Goal: Task Accomplishment & Management: Manage account settings

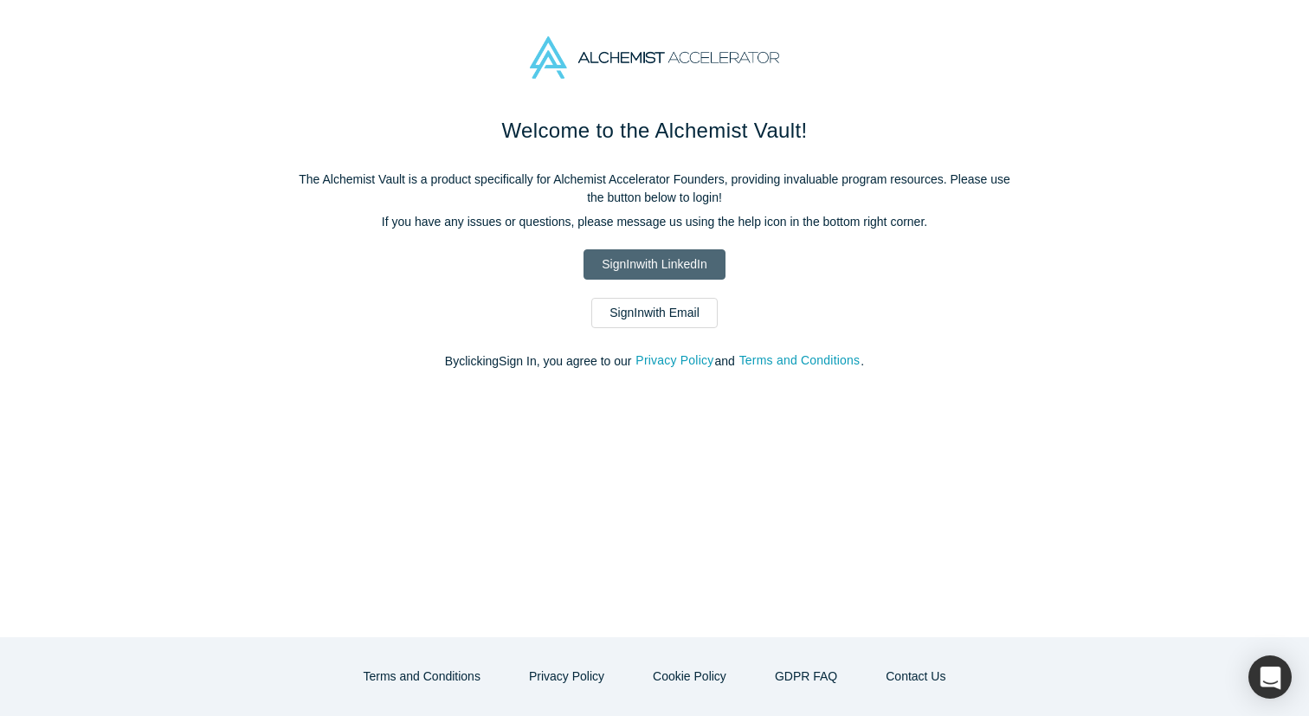
click at [619, 266] on link "Sign In with LinkedIn" at bounding box center [654, 264] width 141 height 30
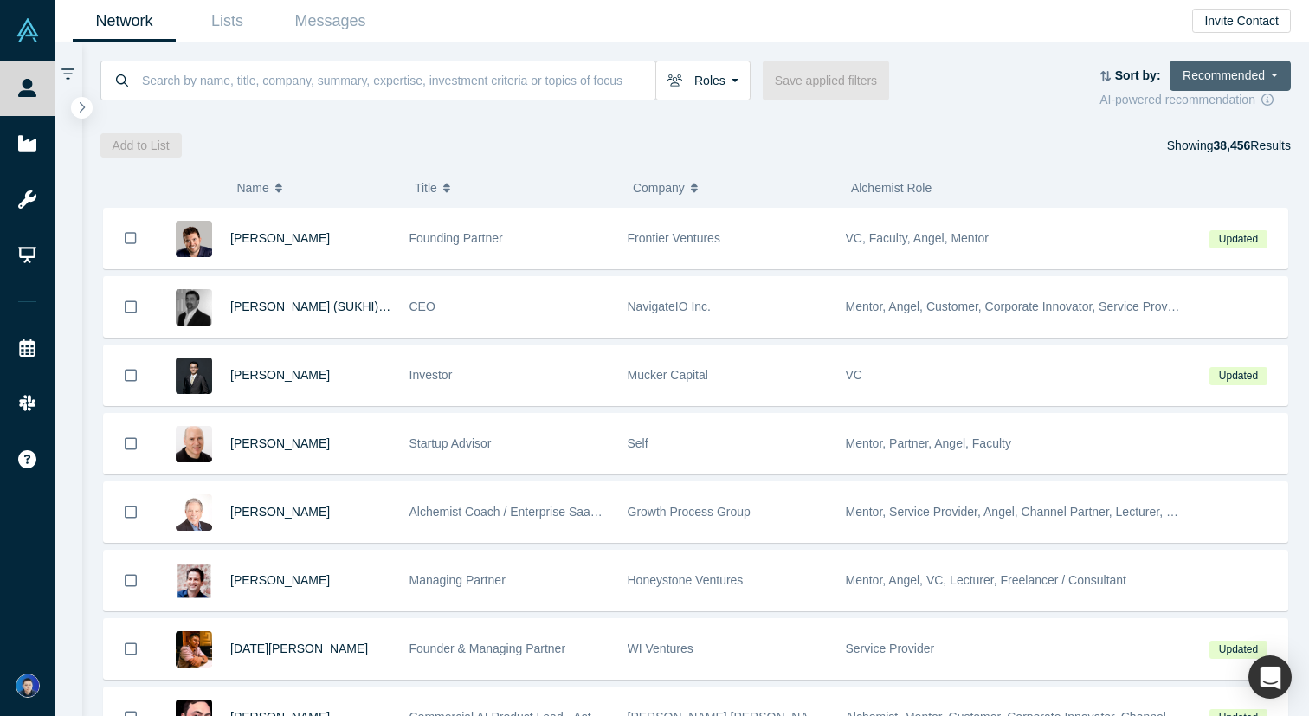
click at [1216, 84] on button "Recommended" at bounding box center [1230, 76] width 121 height 30
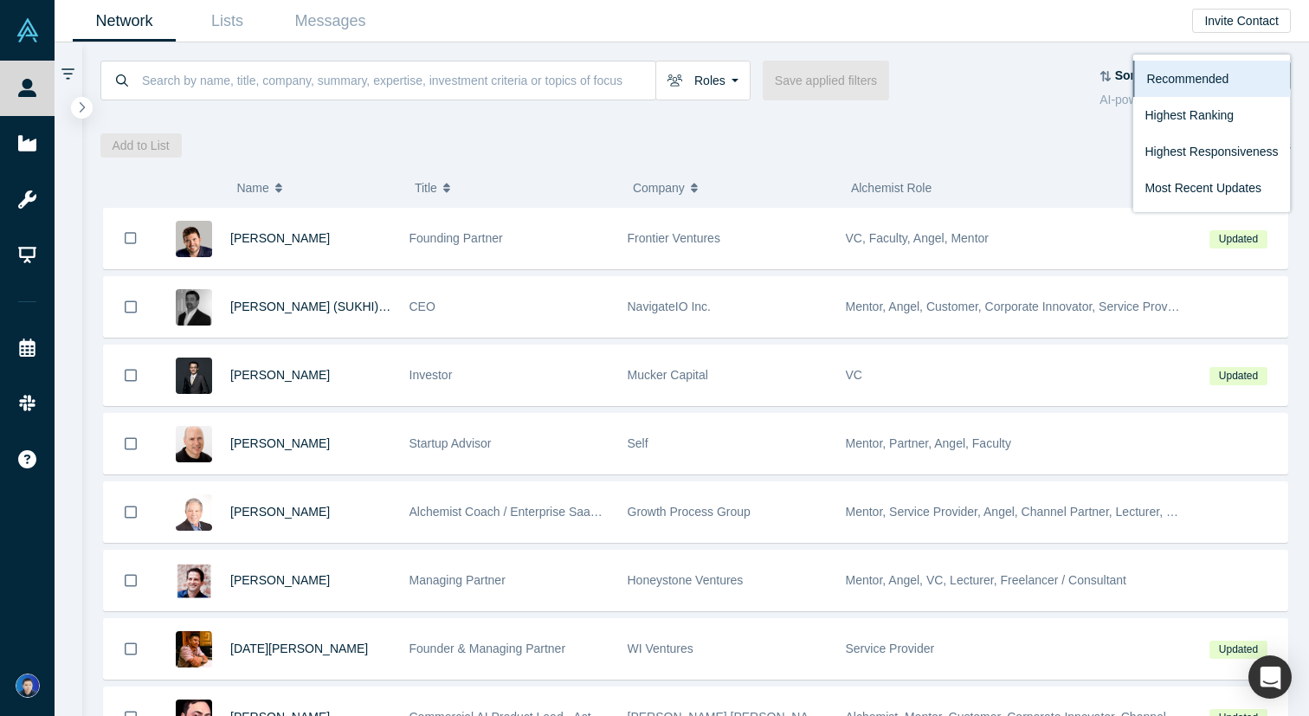
click at [977, 109] on div at bounding box center [696, 115] width 1192 height 12
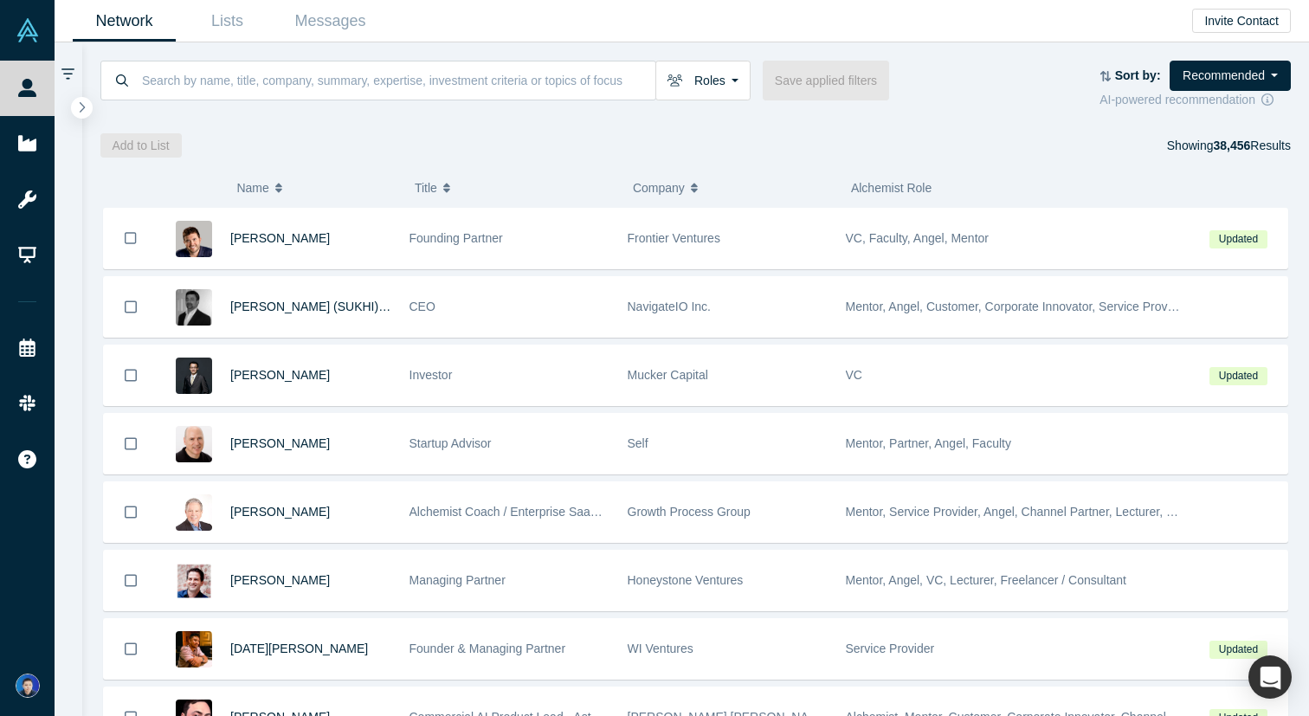
click at [68, 72] on icon at bounding box center [67, 75] width 13 height 16
click at [729, 94] on button "Roles" at bounding box center [703, 81] width 95 height 40
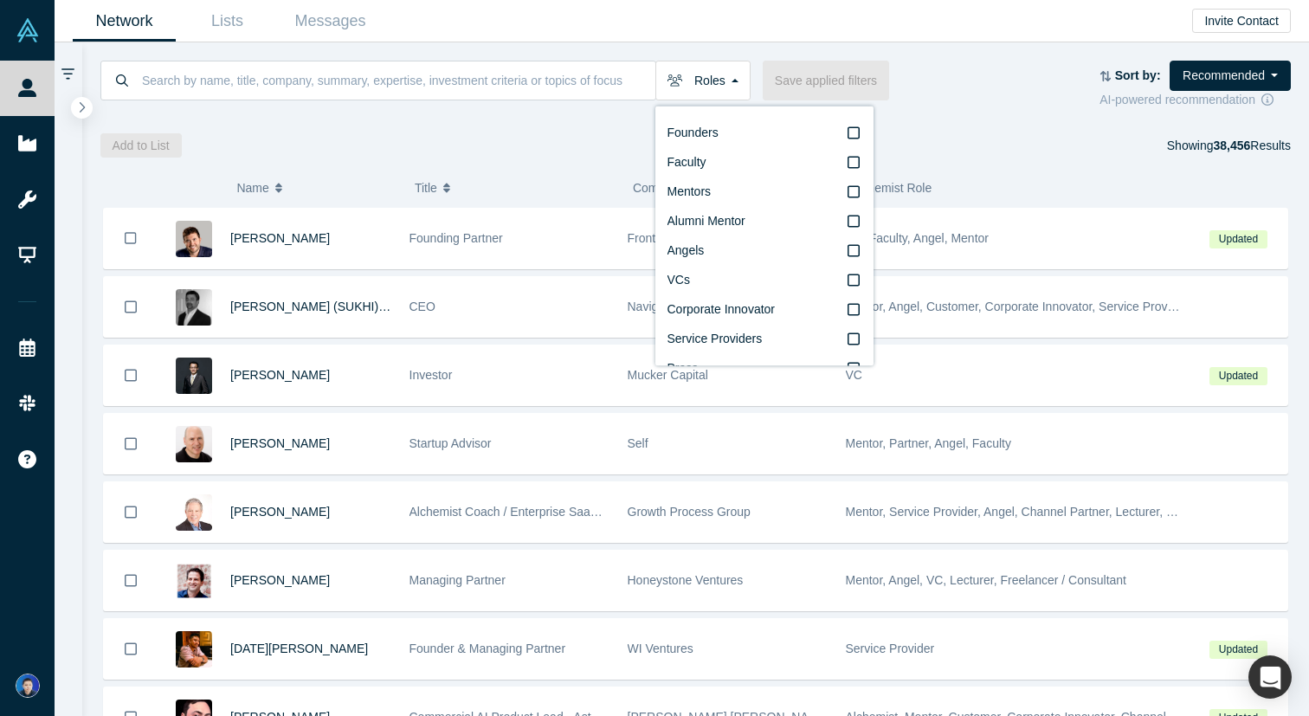
click at [600, 131] on div "Roles Founders Faculty Mentors Alumni Mentor Angels VCs Corporate Innovator Ser…" at bounding box center [696, 99] width 1228 height 115
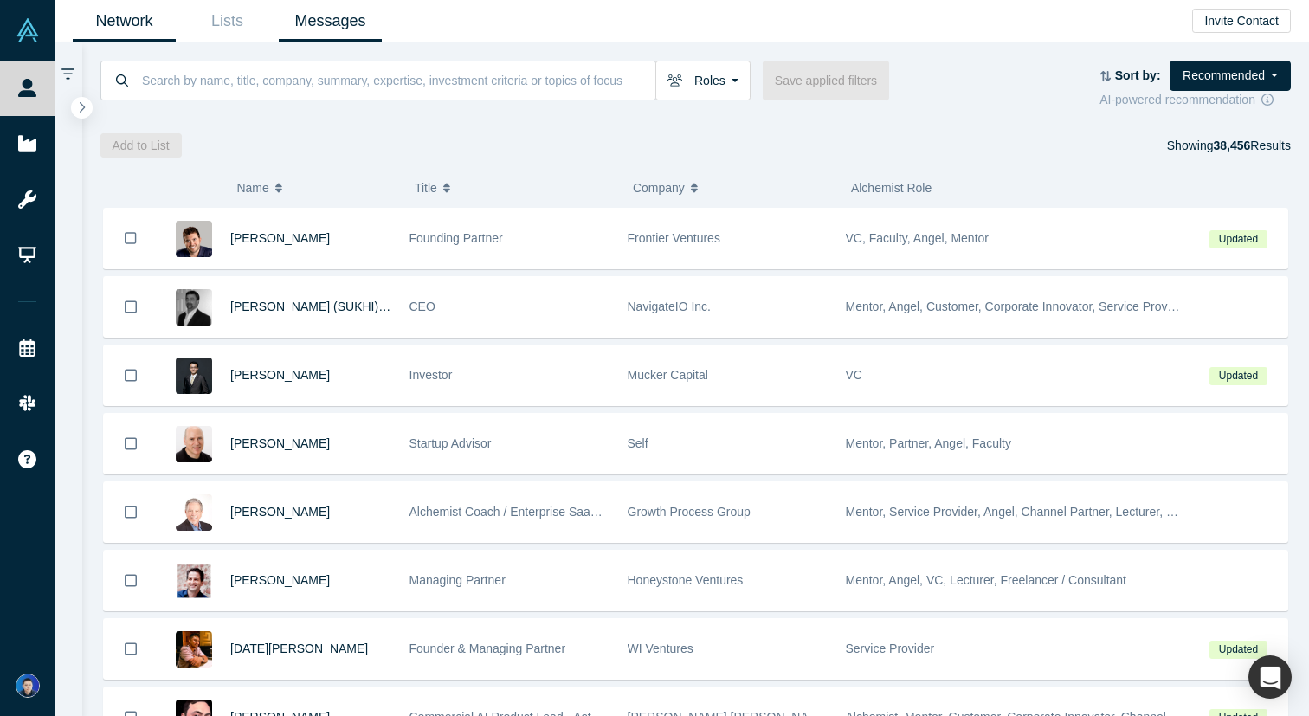
click at [353, 17] on link "Messages" at bounding box center [330, 21] width 103 height 41
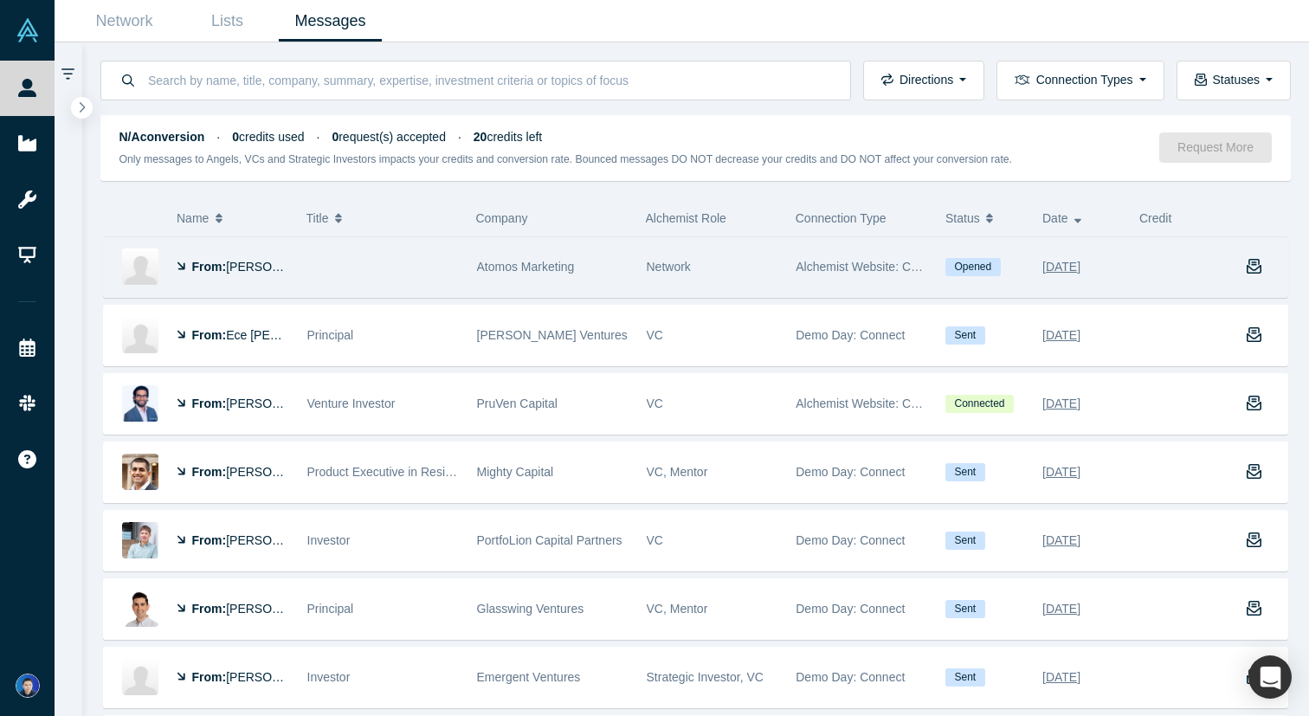
click at [397, 275] on div at bounding box center [383, 267] width 170 height 60
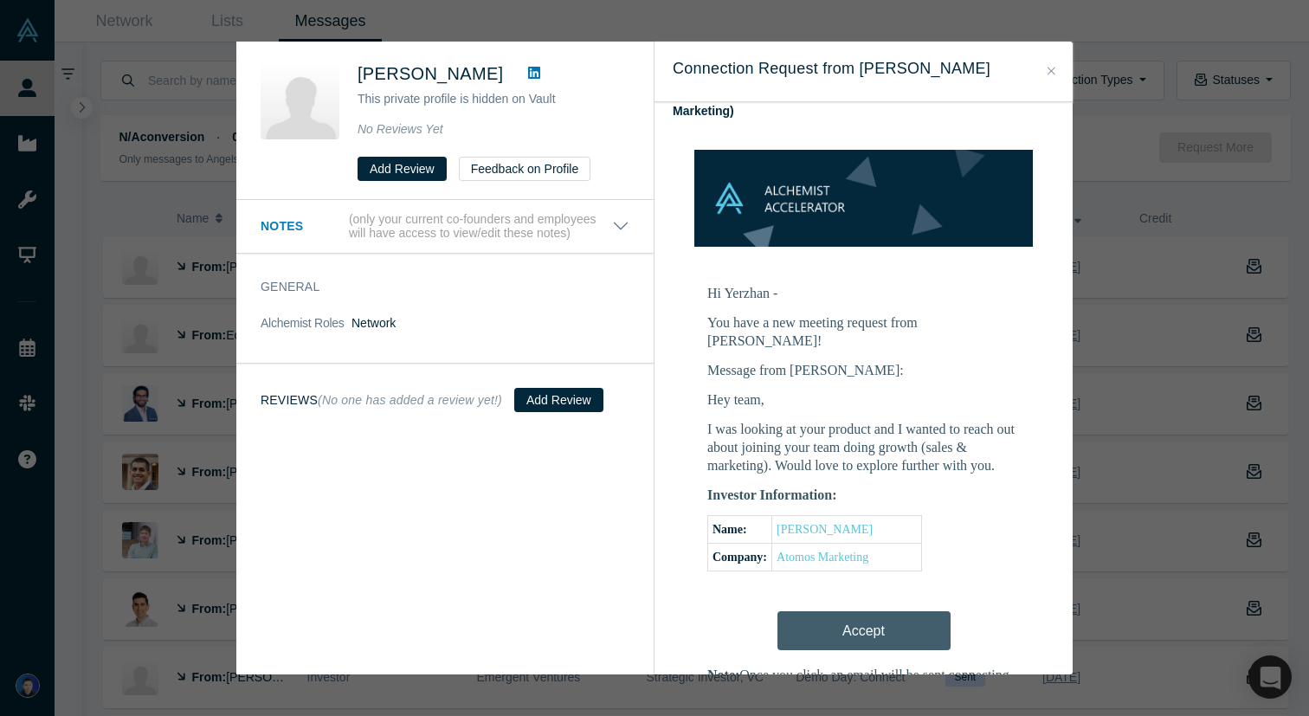
scroll to position [199, 0]
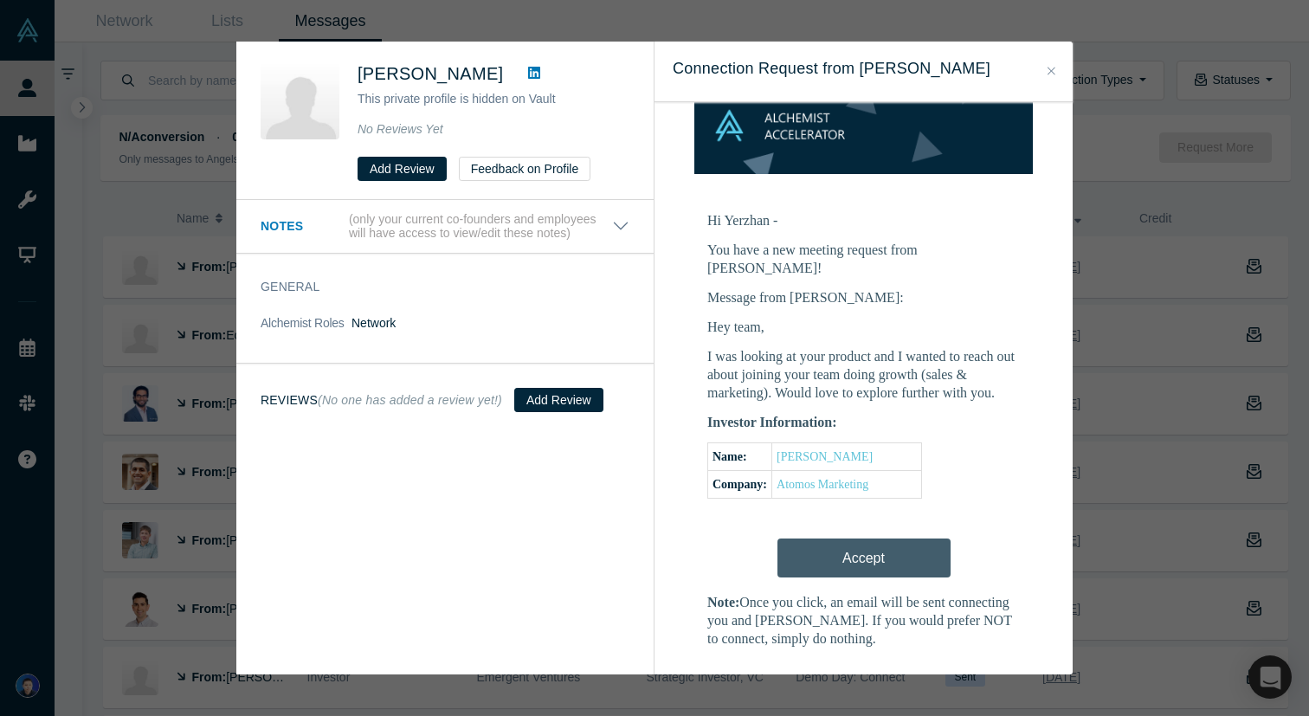
click at [1058, 71] on button "Close" at bounding box center [1052, 71] width 18 height 20
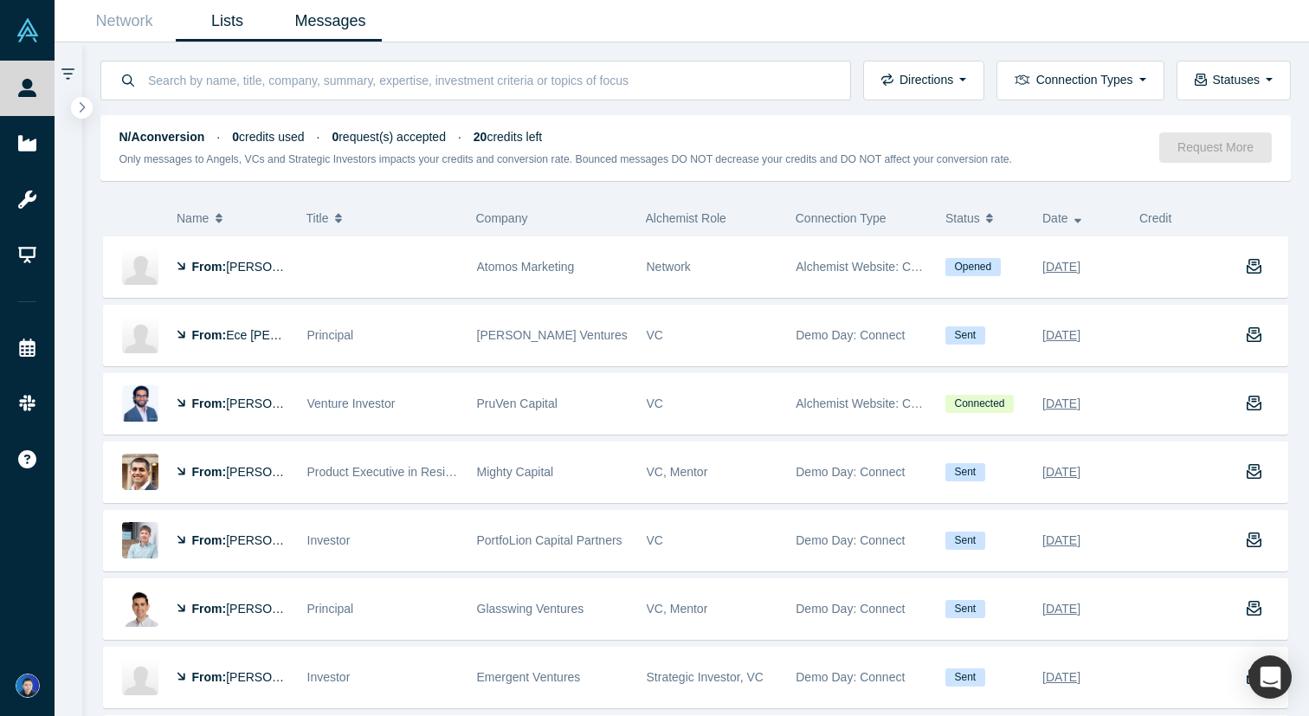
click at [229, 16] on link "Lists" at bounding box center [227, 21] width 103 height 41
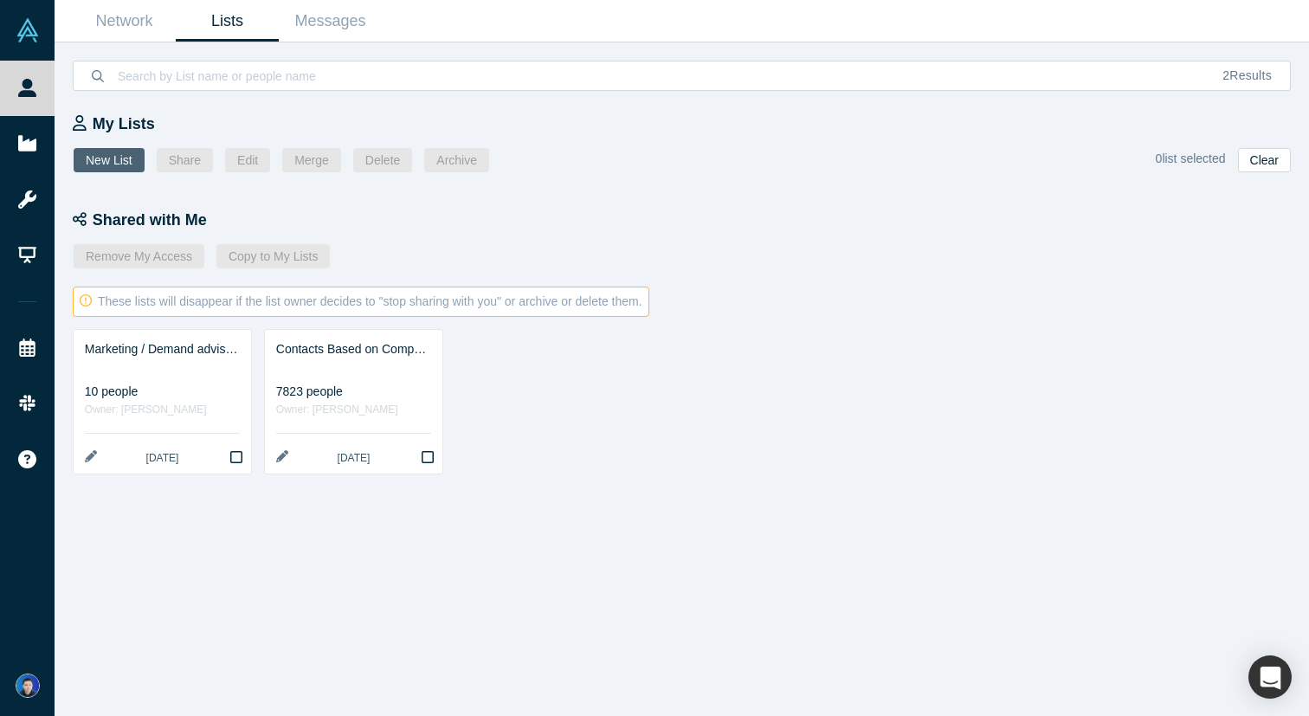
click at [120, 158] on button "New List" at bounding box center [109, 160] width 71 height 24
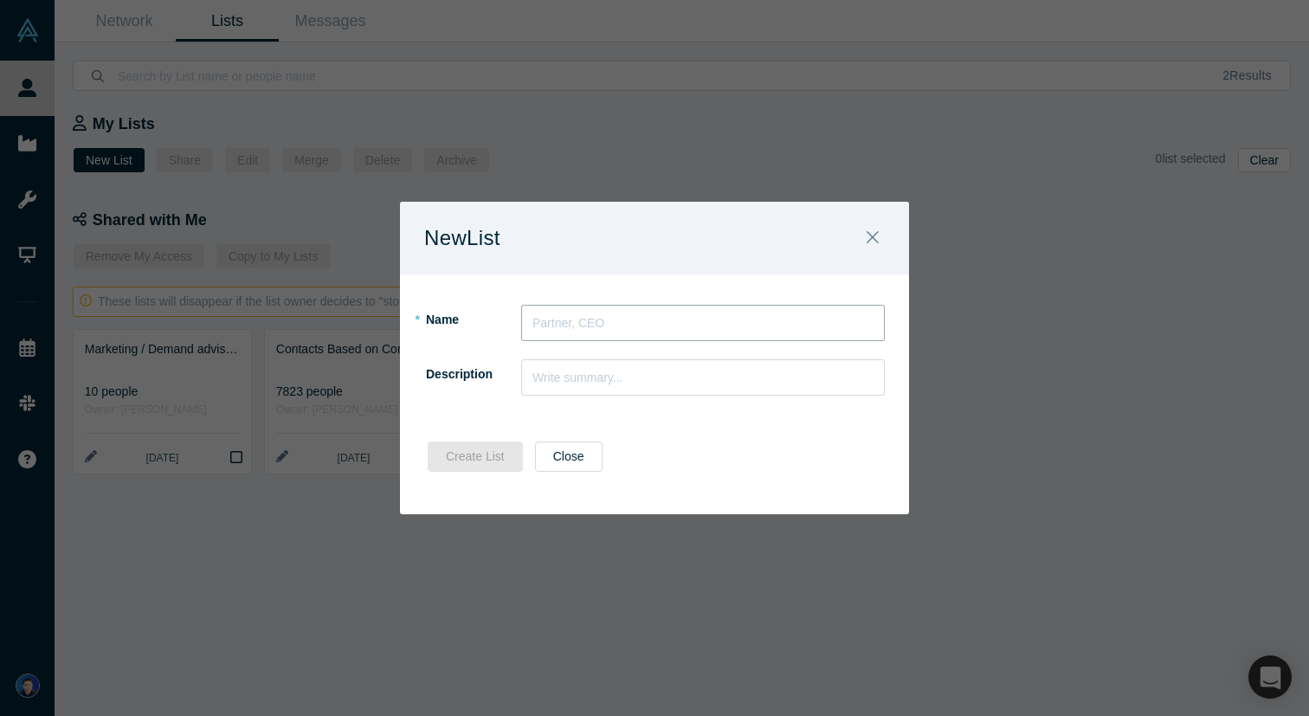
click at [577, 321] on input "text" at bounding box center [703, 323] width 364 height 36
type input "Ald"
click at [471, 462] on button "Create List" at bounding box center [475, 457] width 95 height 30
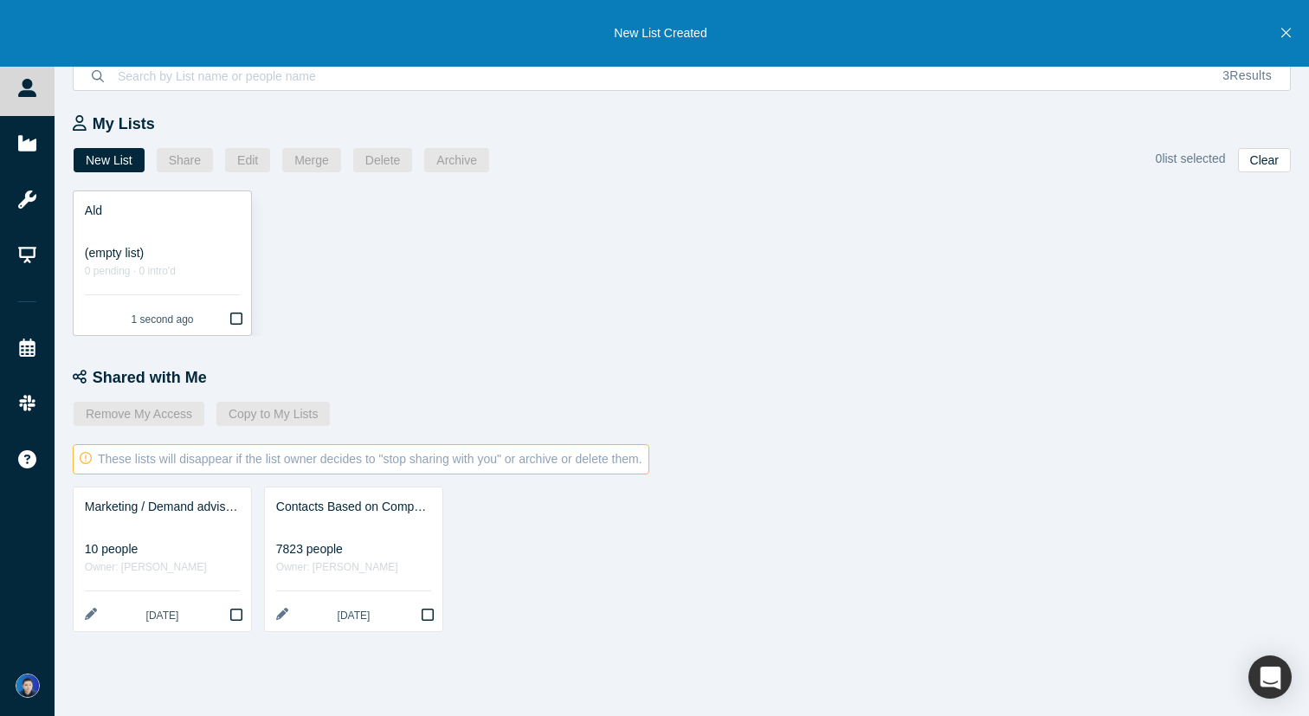
click at [205, 247] on div "(empty list)" at bounding box center [162, 253] width 155 height 18
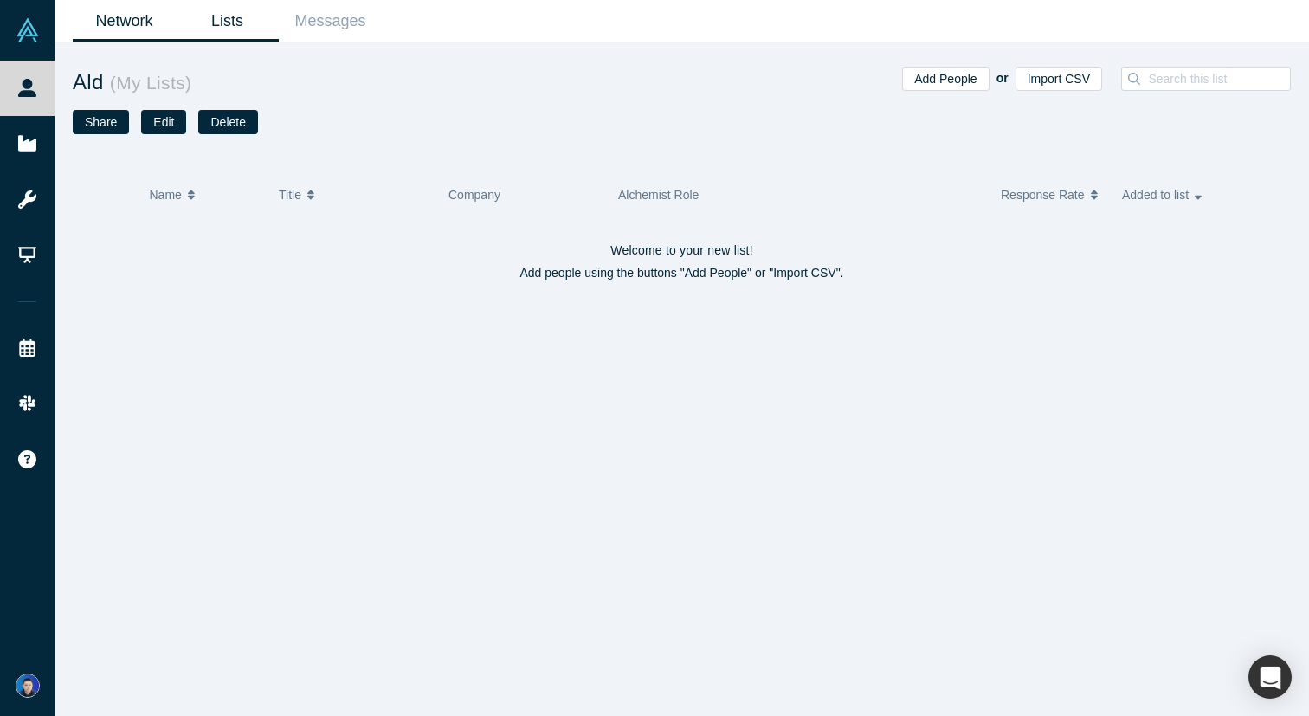
click at [145, 29] on link "Network" at bounding box center [124, 21] width 103 height 41
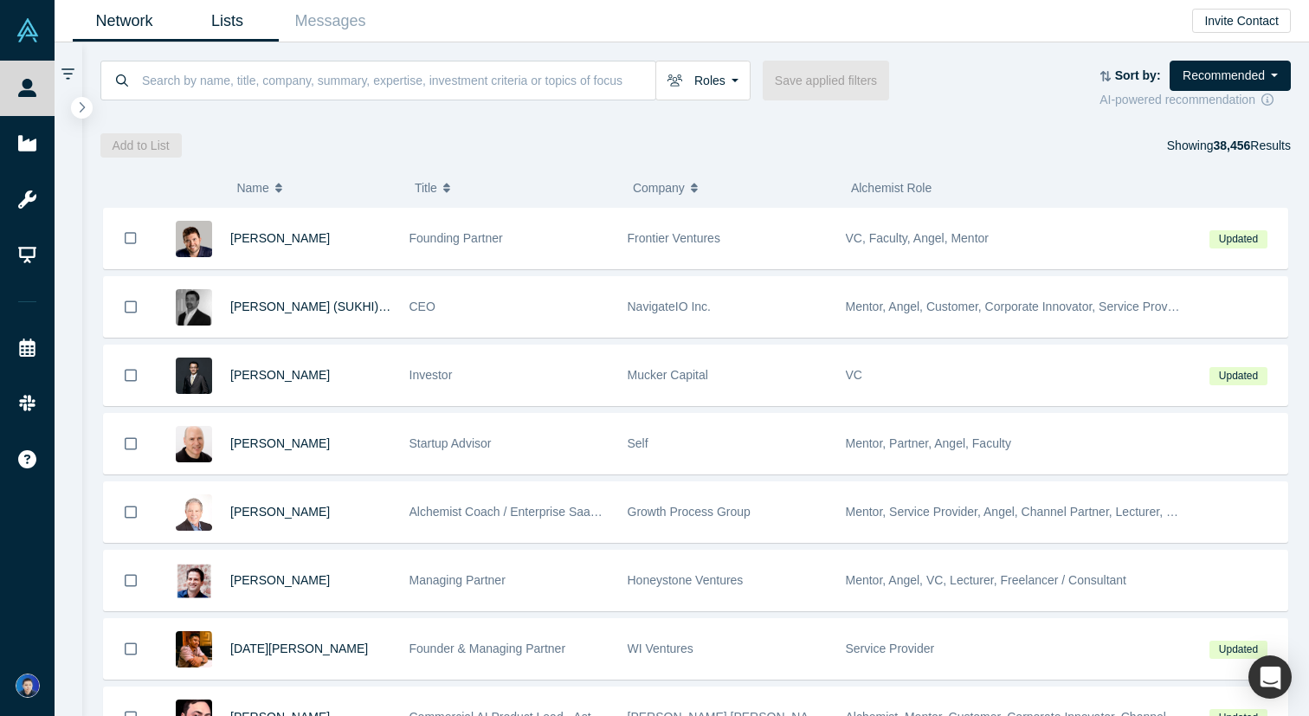
click at [195, 27] on link "Lists" at bounding box center [227, 21] width 103 height 41
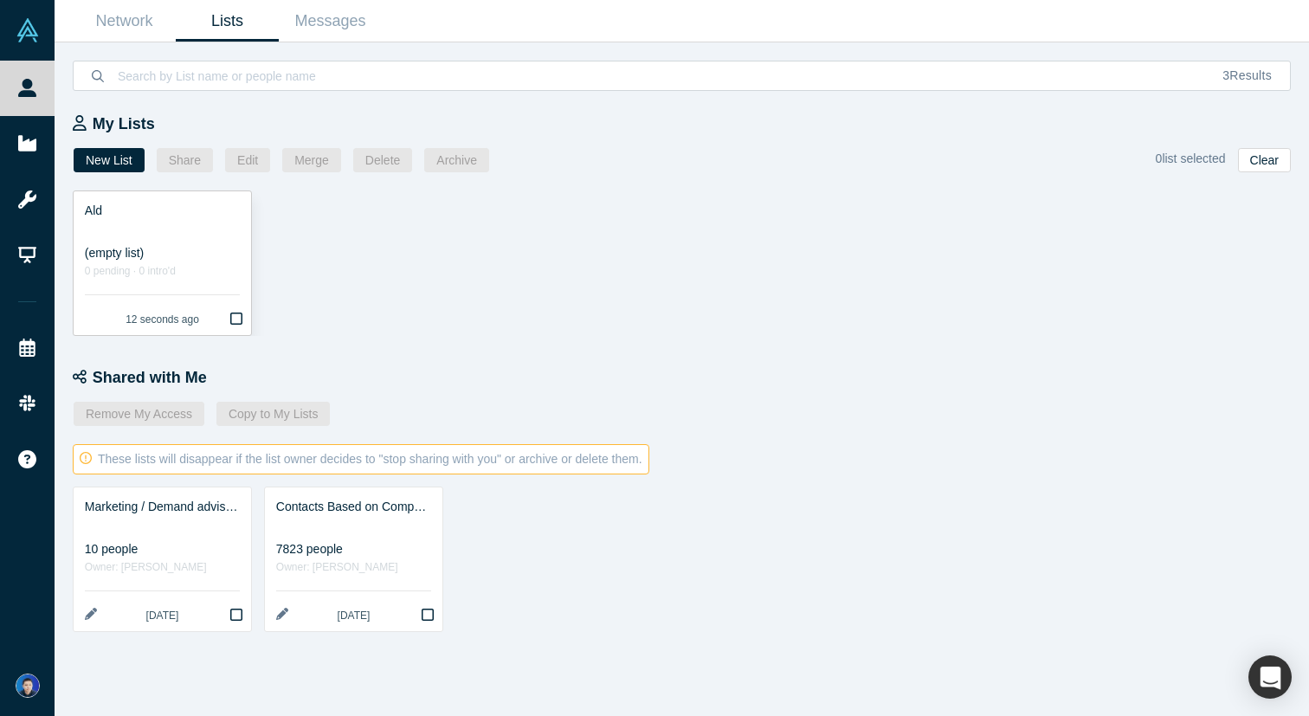
click at [201, 251] on div "(empty list)" at bounding box center [162, 253] width 155 height 18
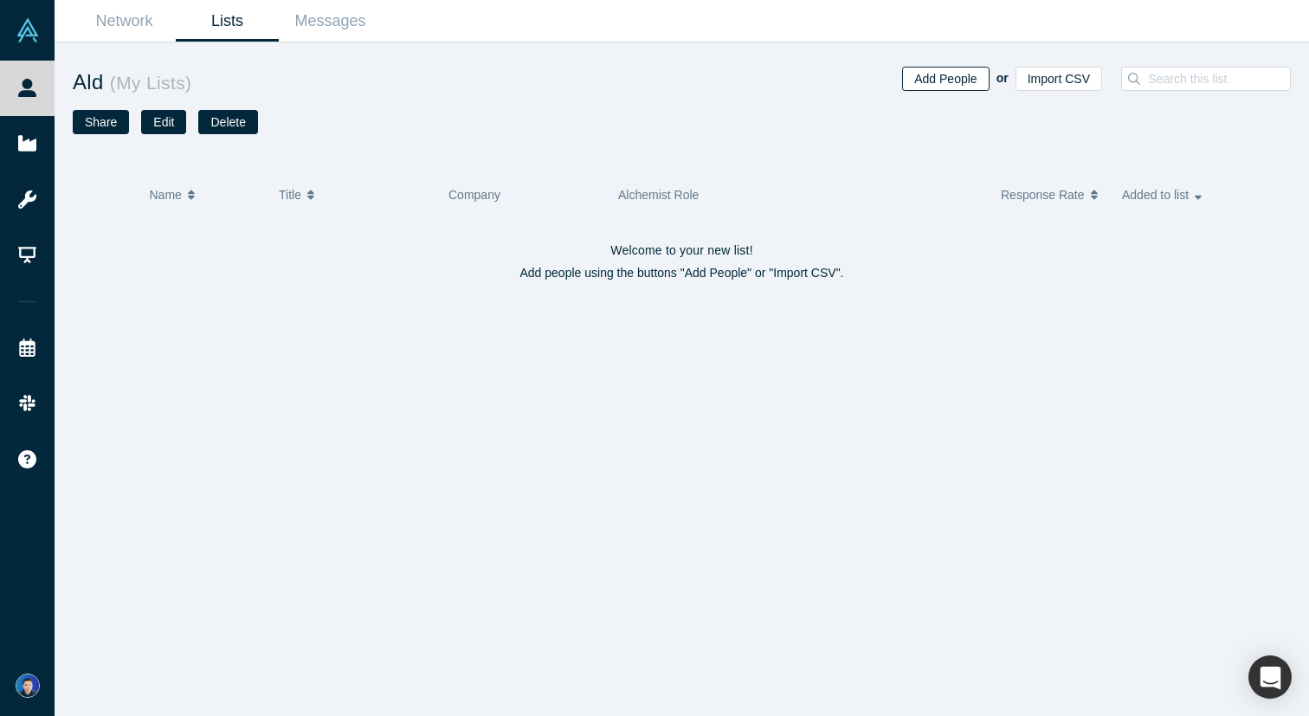
click at [973, 79] on button "Add People" at bounding box center [945, 79] width 87 height 24
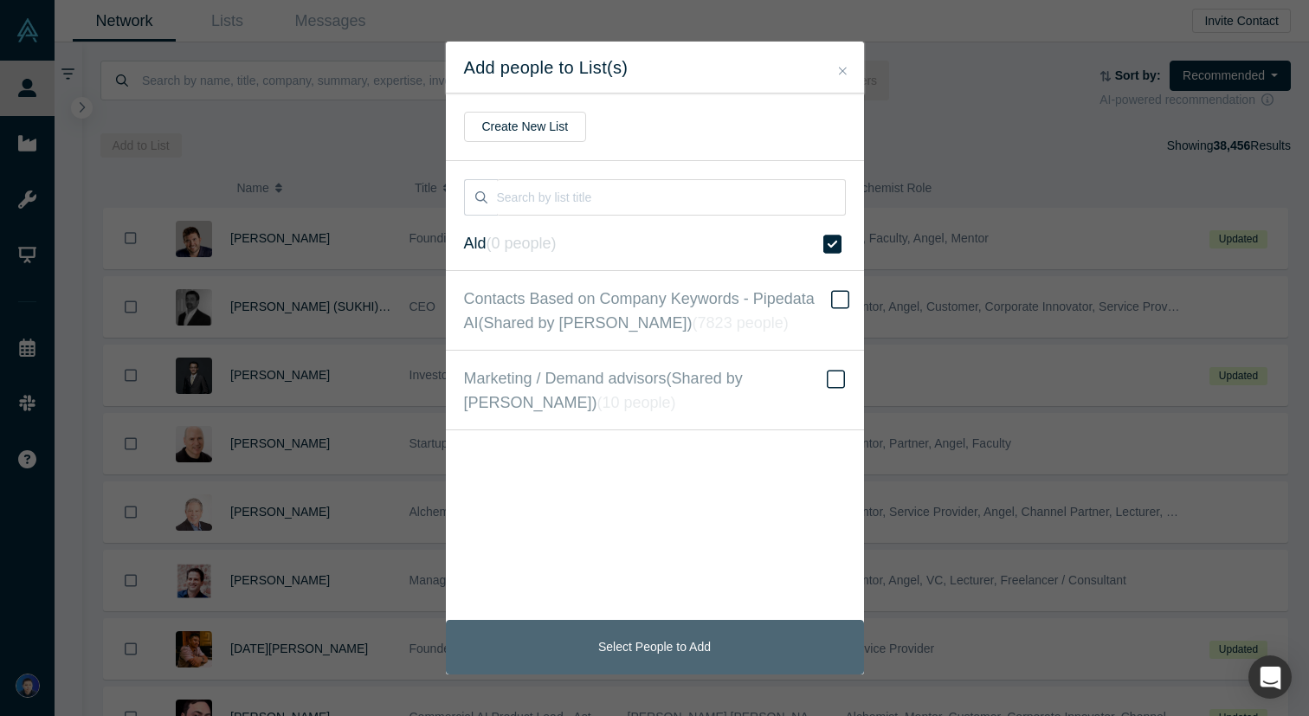
click at [669, 657] on button "Select People to Add" at bounding box center [655, 647] width 418 height 55
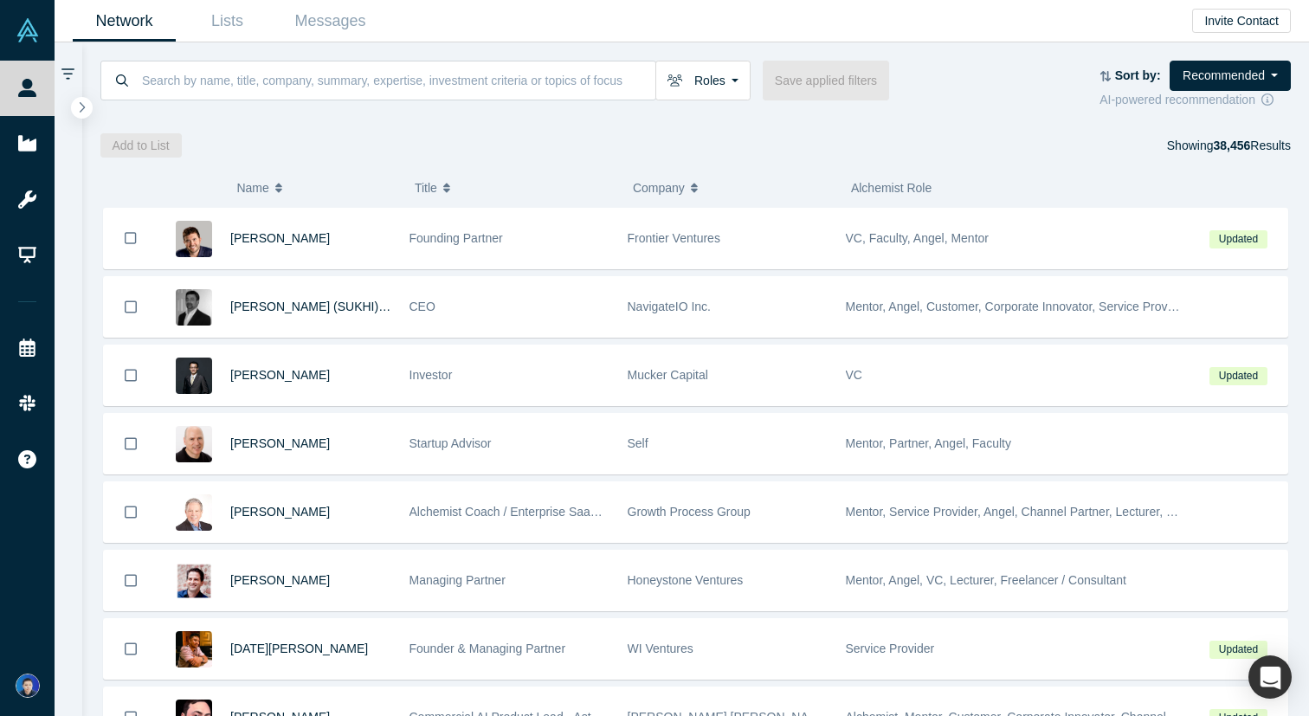
click at [684, 119] on div at bounding box center [696, 115] width 1192 height 12
click at [80, 103] on icon "button" at bounding box center [82, 106] width 9 height 13
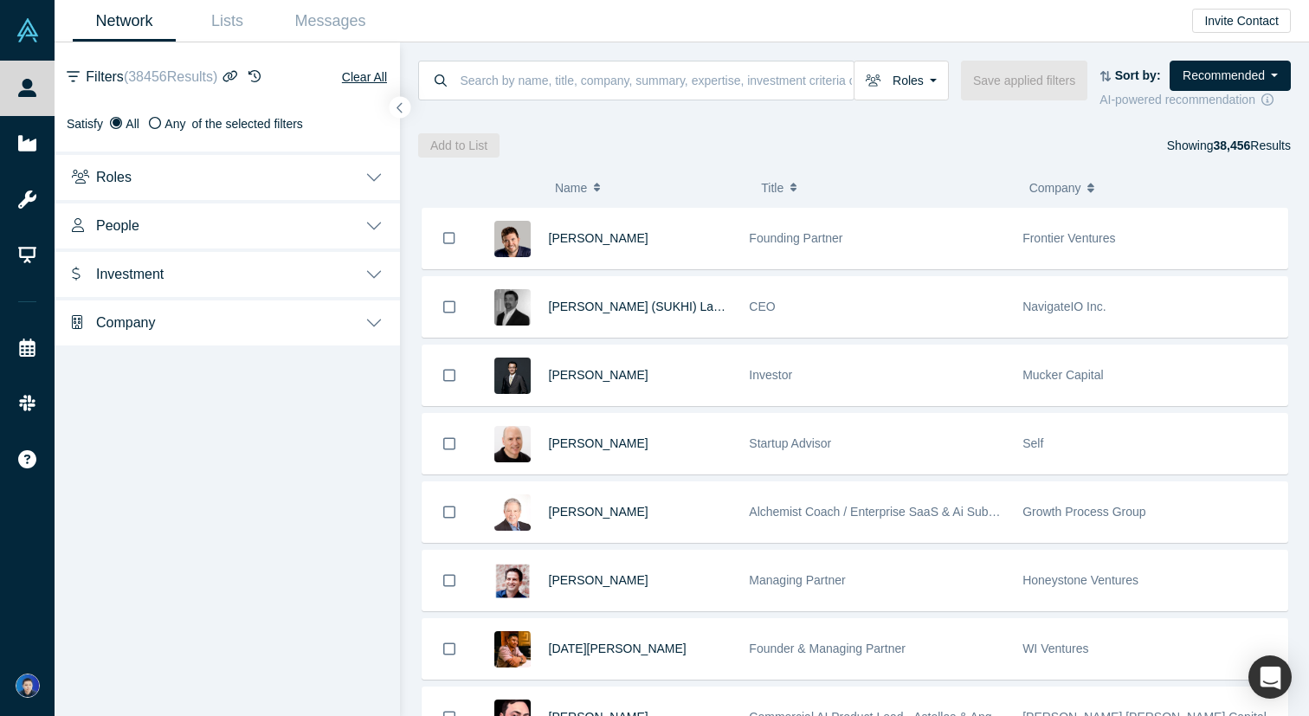
click at [232, 184] on button "Roles" at bounding box center [228, 176] width 346 height 48
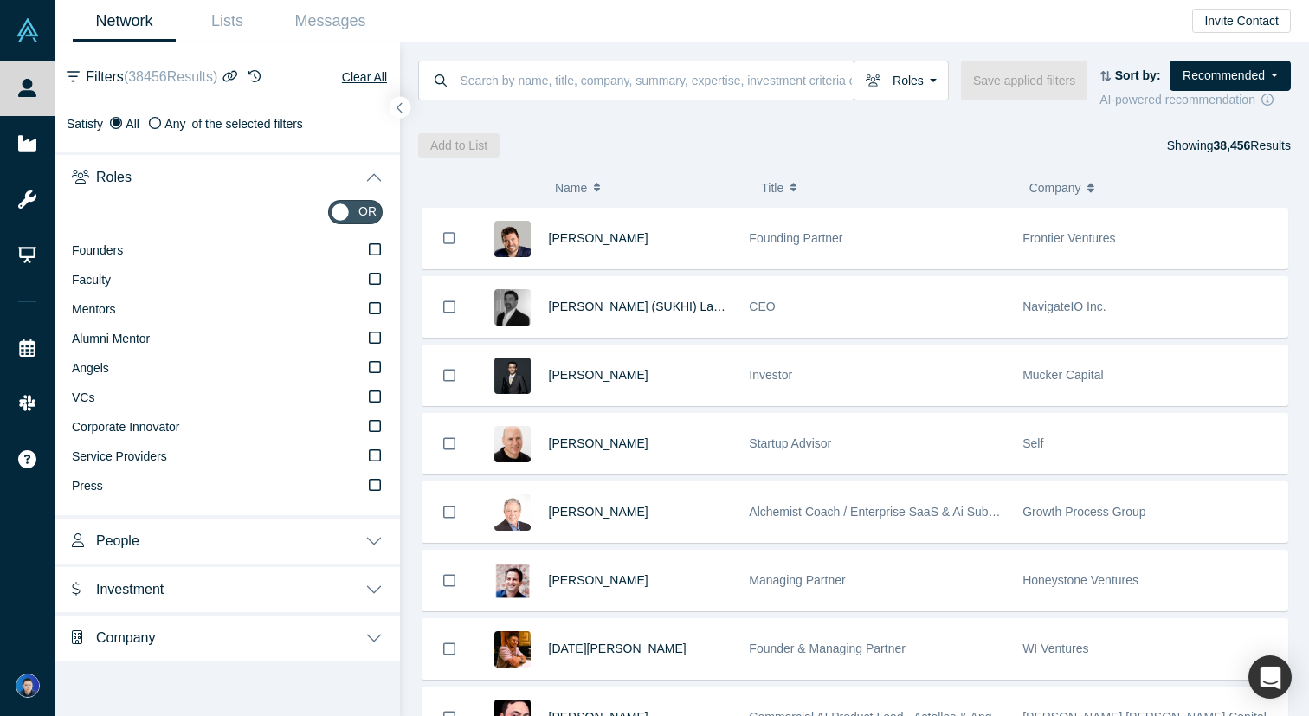
click at [378, 171] on button "Roles" at bounding box center [228, 176] width 346 height 48
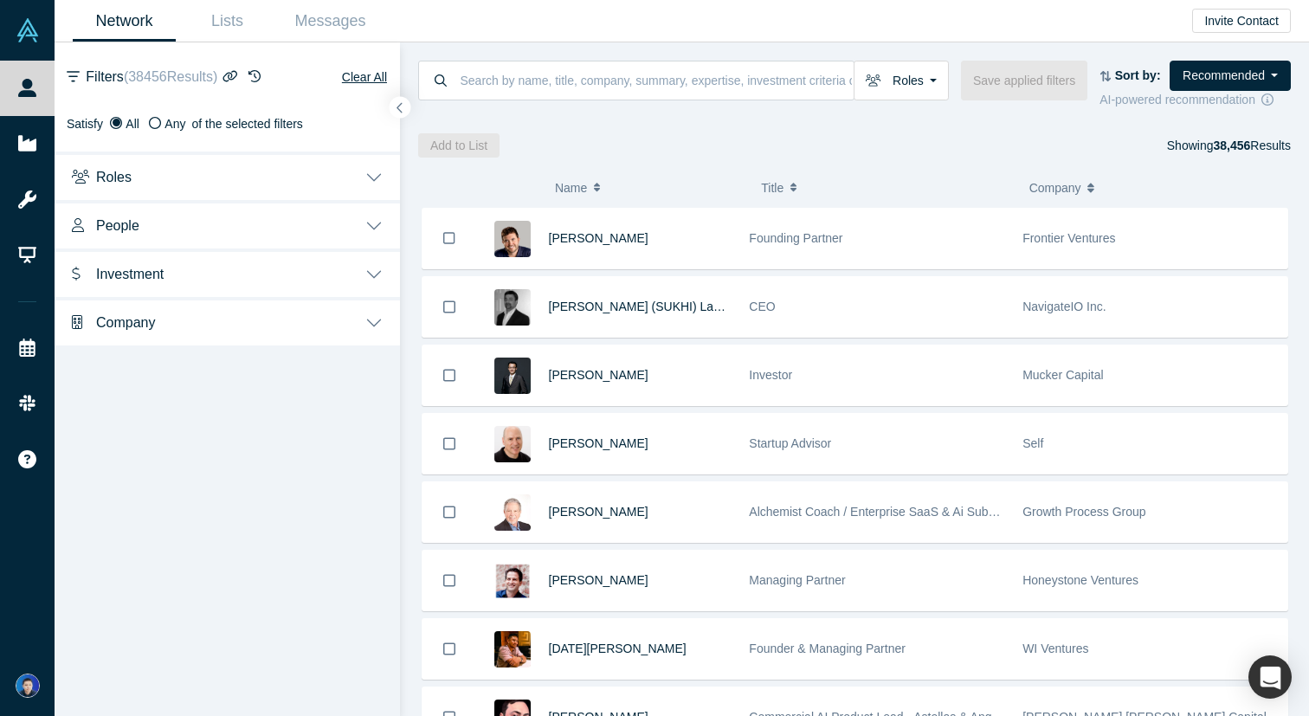
click at [365, 236] on button "People" at bounding box center [228, 224] width 346 height 48
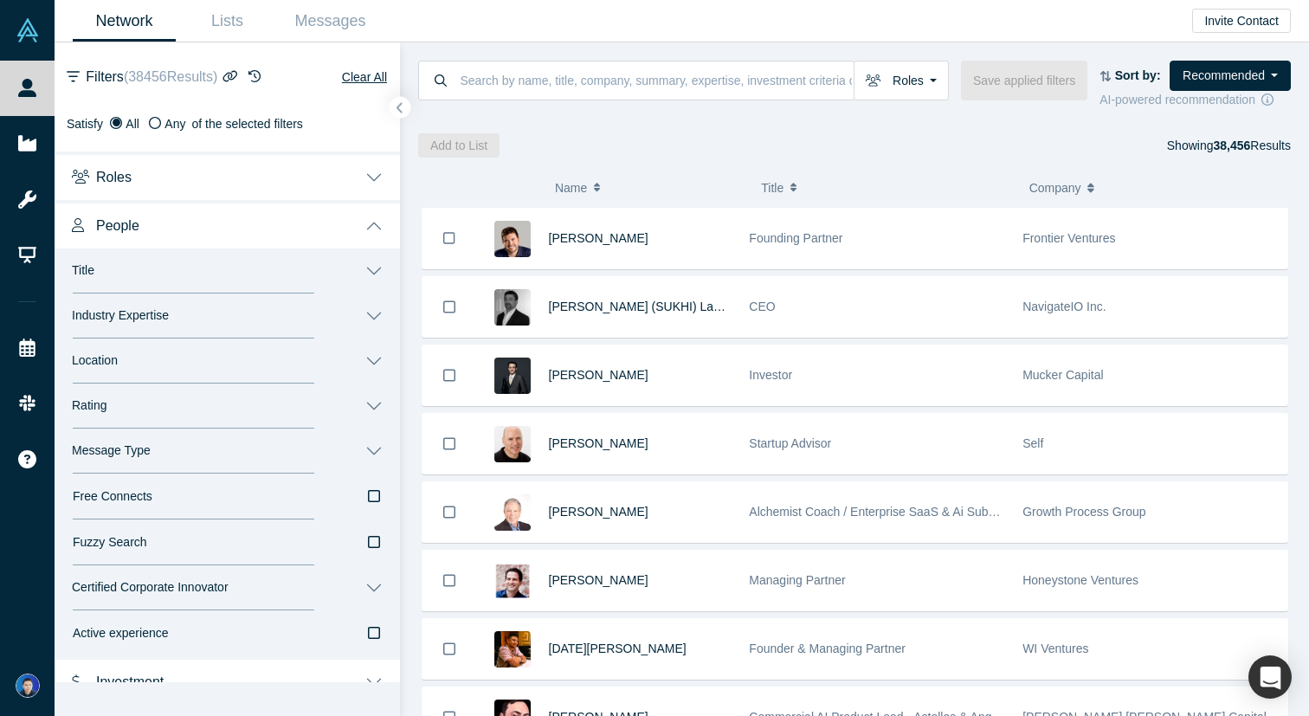
click at [231, 317] on button "Industry Expertise" at bounding box center [228, 316] width 346 height 45
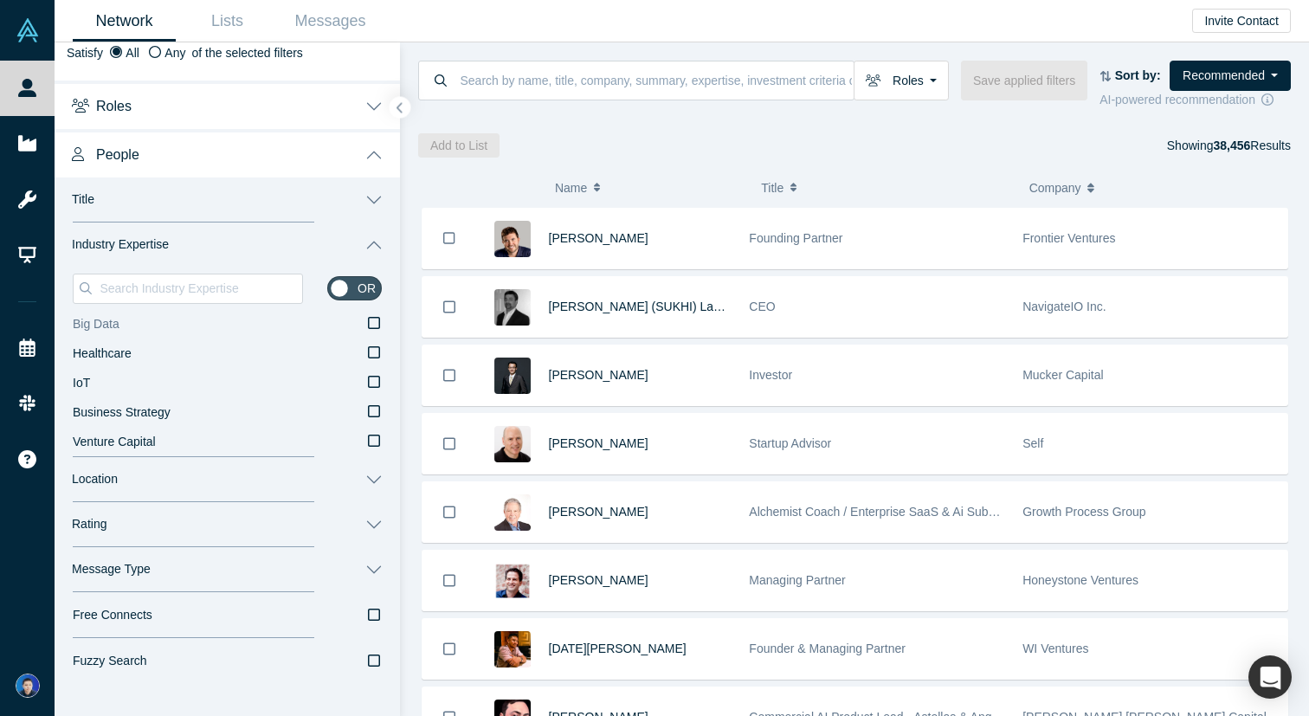
scroll to position [113, 0]
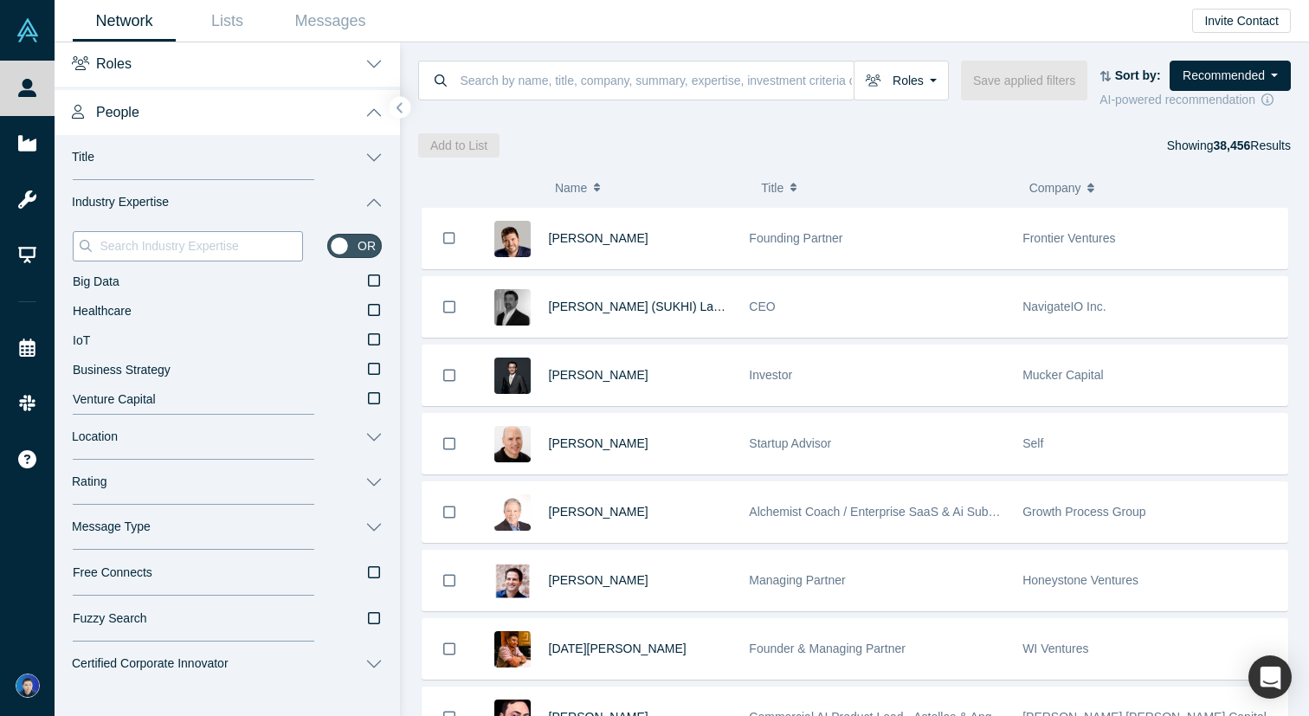
click at [198, 251] on input at bounding box center [200, 246] width 204 height 23
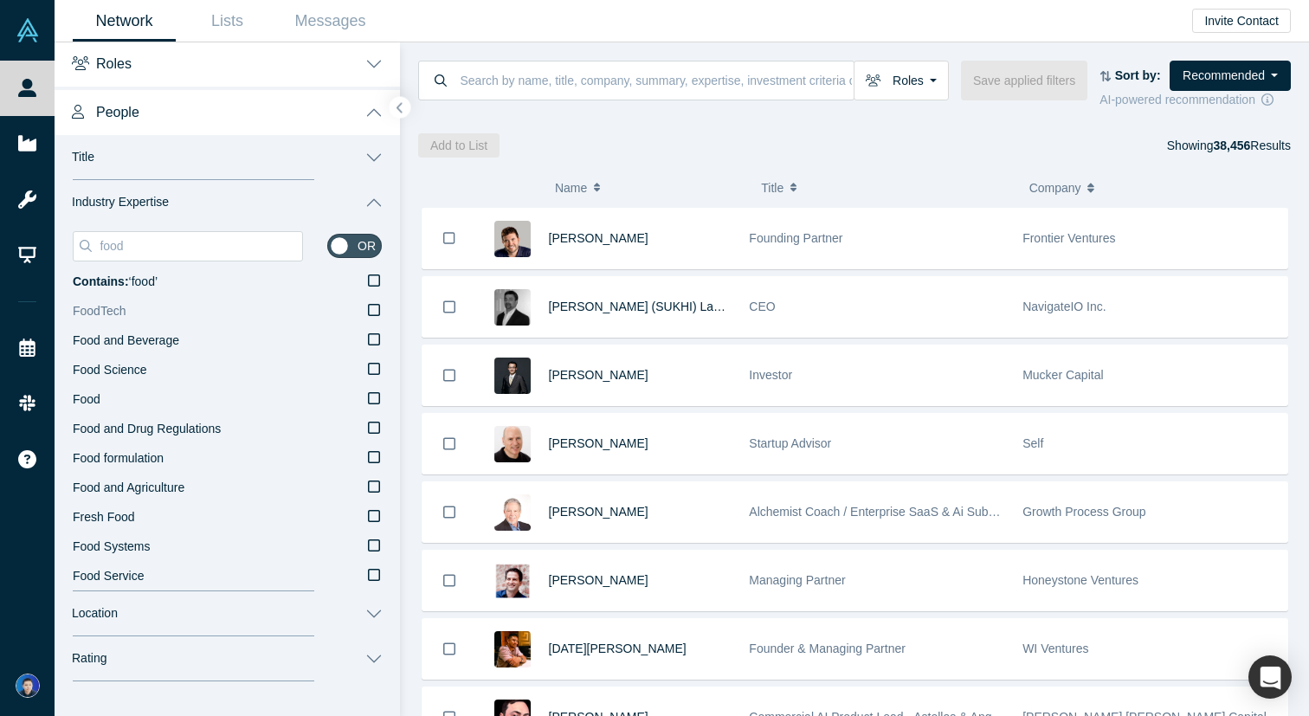
click at [373, 310] on icon at bounding box center [374, 310] width 12 height 14
click at [0, 0] on input "FoodTech" at bounding box center [0, 0] width 0 height 0
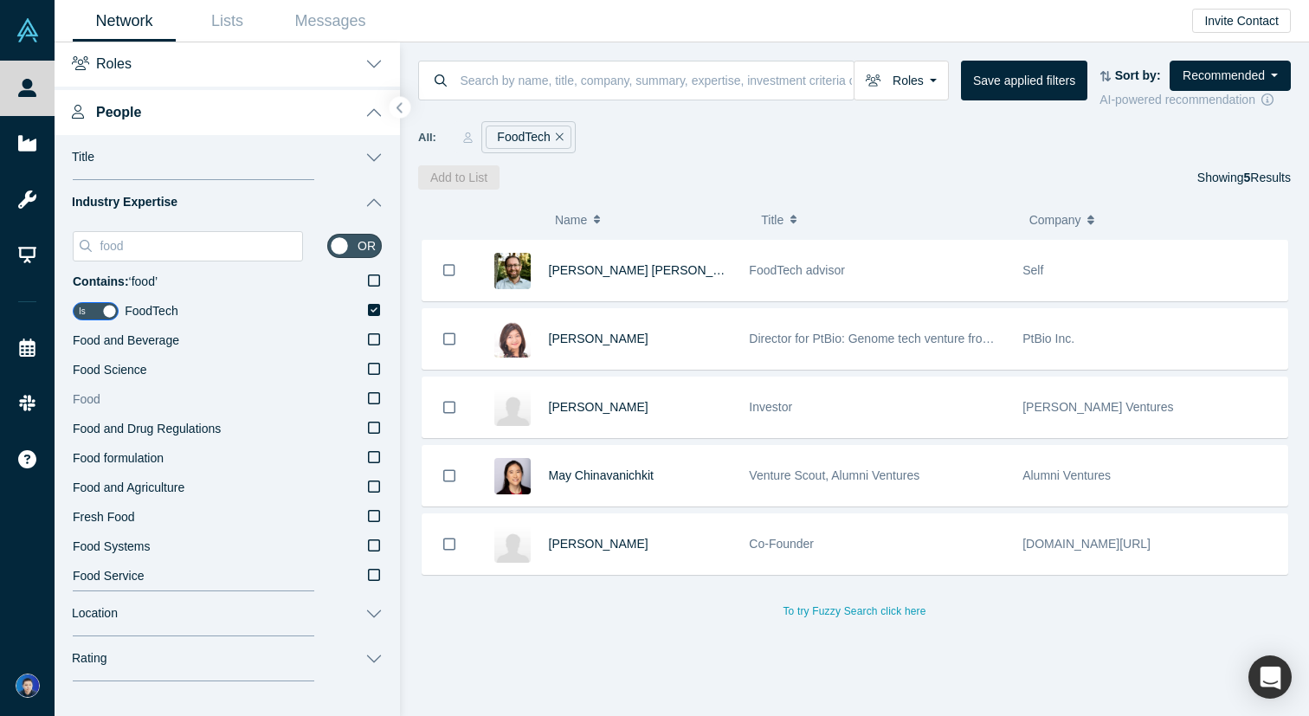
click at [373, 401] on icon at bounding box center [374, 398] width 12 height 14
click at [0, 0] on input "Food" at bounding box center [0, 0] width 0 height 0
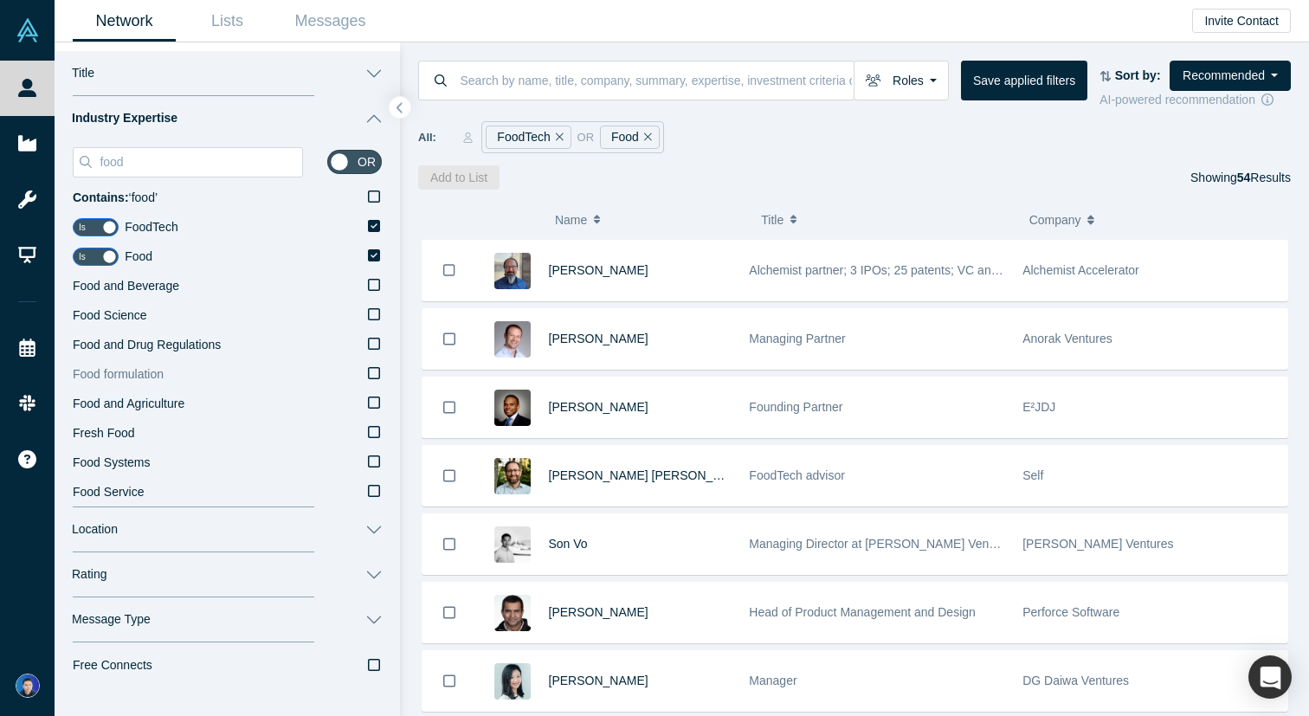
scroll to position [204, 0]
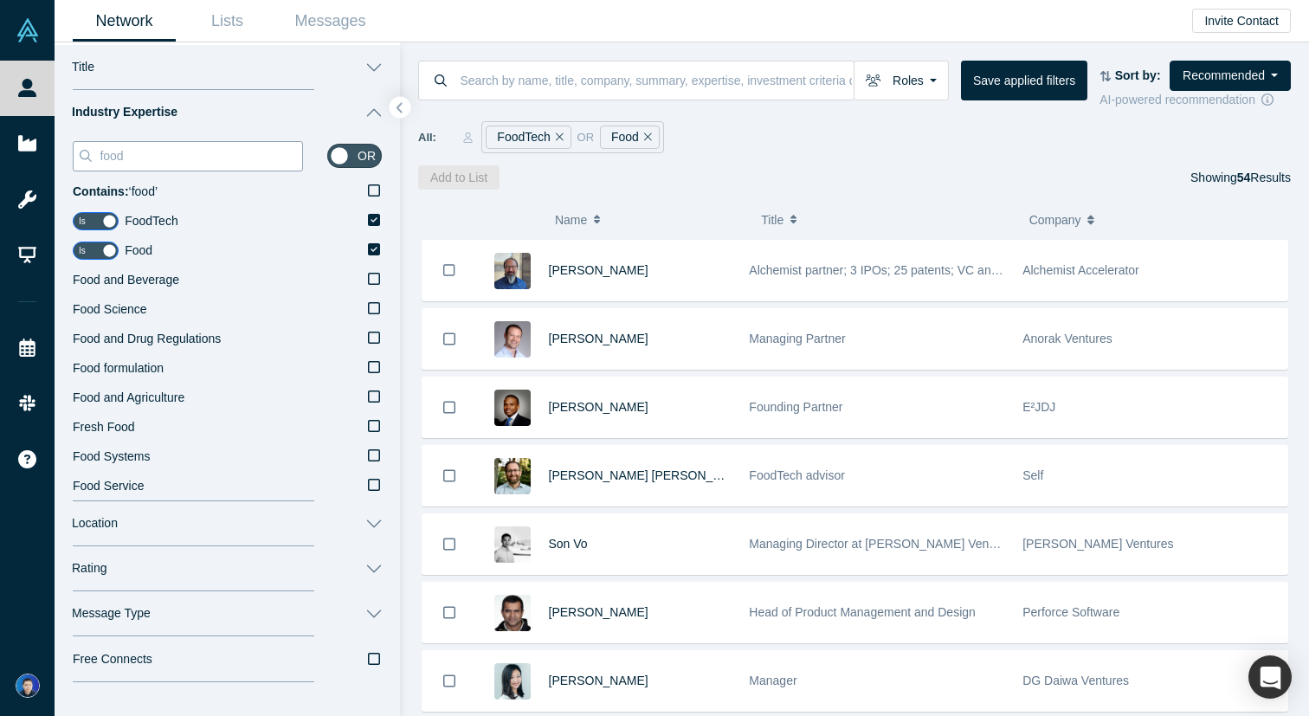
click at [210, 157] on input "food" at bounding box center [200, 156] width 204 height 23
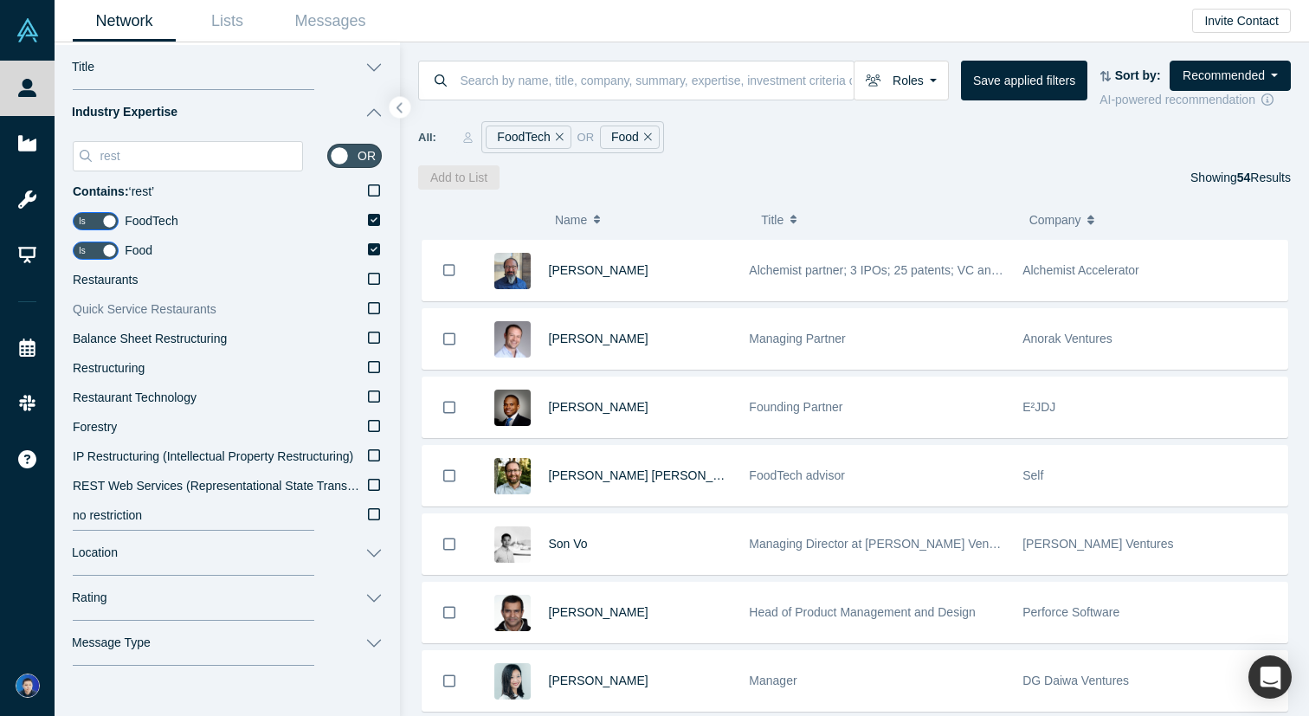
type input "rest"
click at [375, 309] on icon at bounding box center [374, 308] width 12 height 14
click at [0, 0] on input "Quick Service Restaurants" at bounding box center [0, 0] width 0 height 0
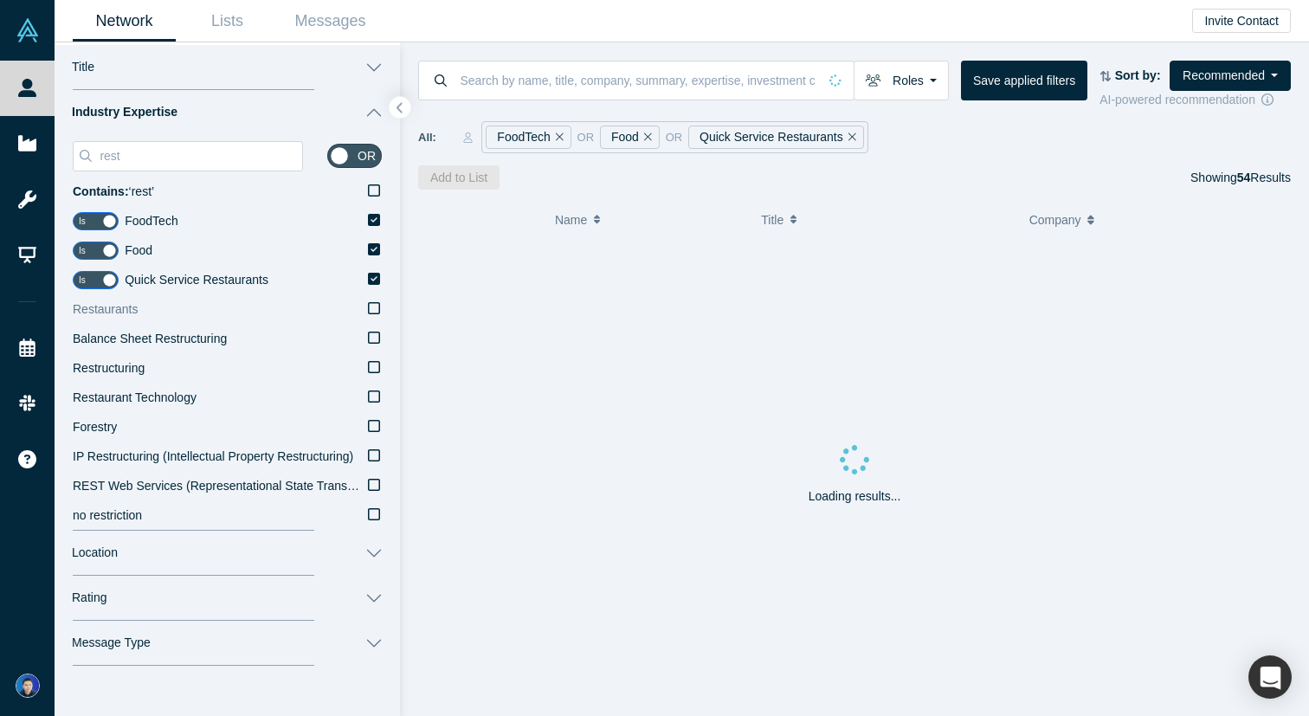
click at [375, 308] on icon at bounding box center [374, 308] width 12 height 14
click at [0, 0] on input "Restaurants" at bounding box center [0, 0] width 0 height 0
click at [373, 401] on icon at bounding box center [374, 397] width 12 height 12
click at [0, 0] on input "Restaurant Technology" at bounding box center [0, 0] width 0 height 0
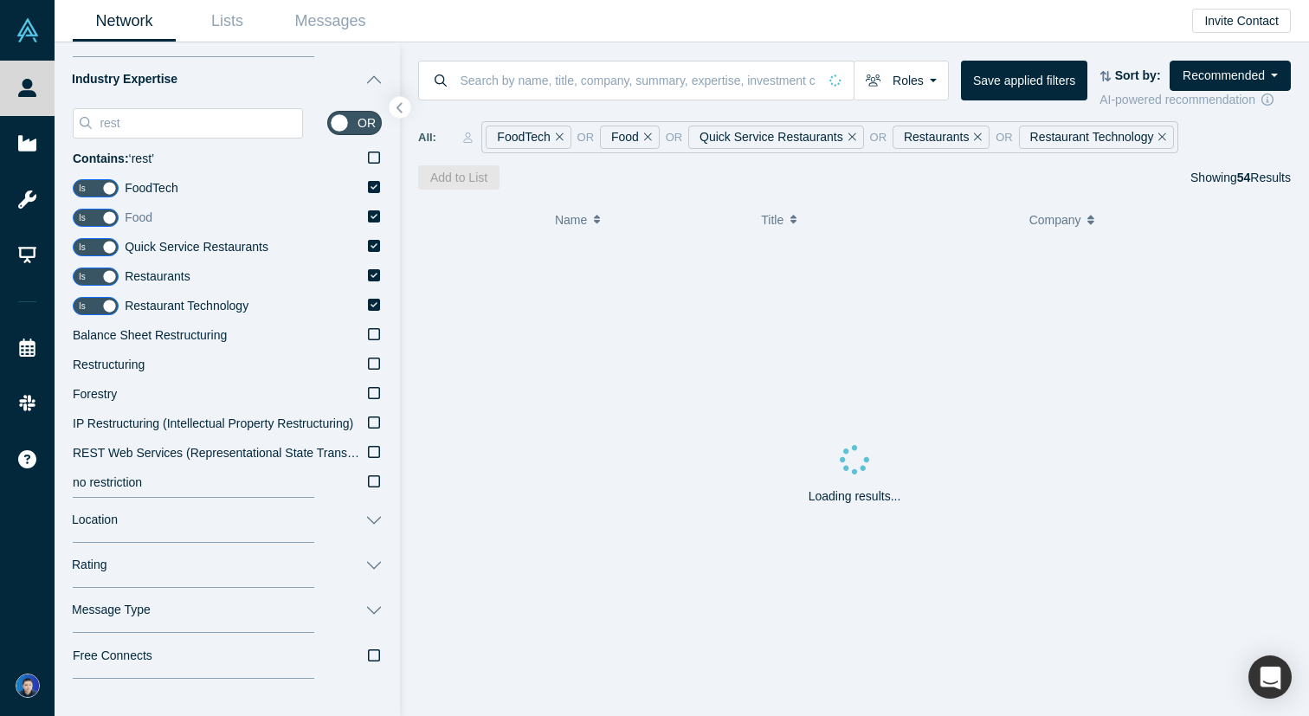
scroll to position [219, 0]
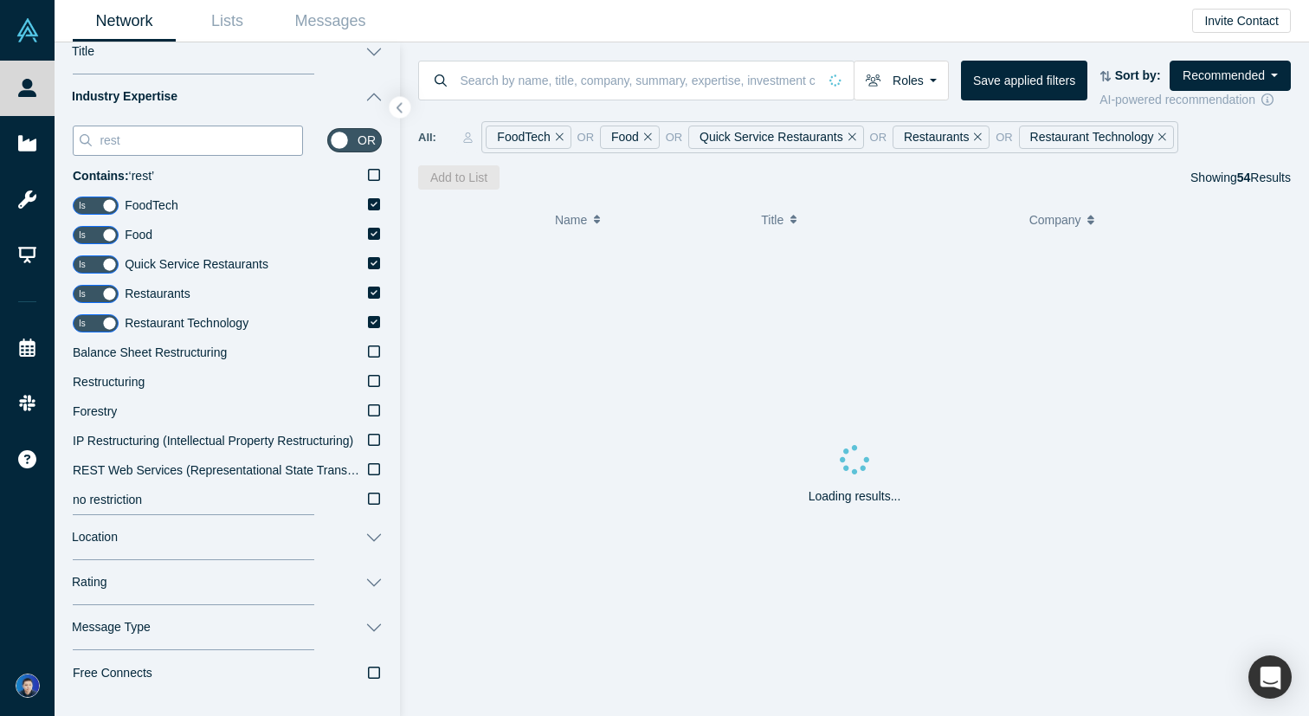
click at [230, 135] on input "rest" at bounding box center [200, 140] width 204 height 23
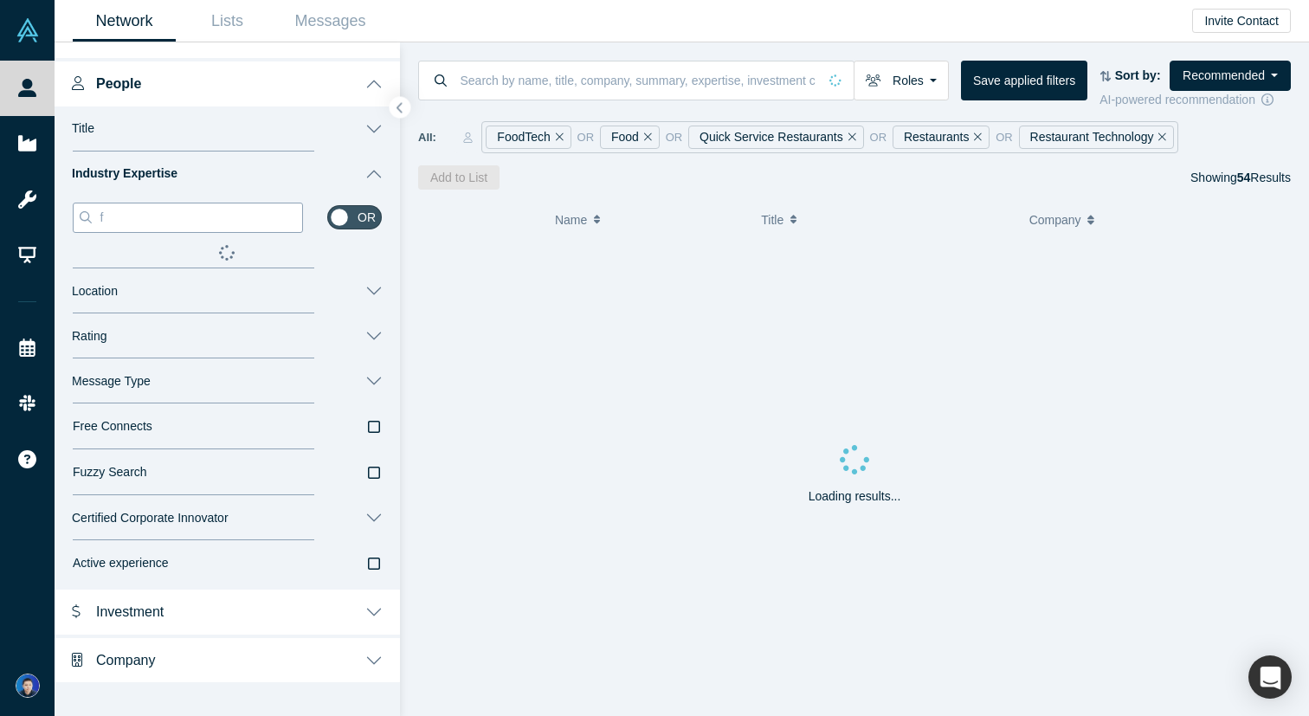
scroll to position [142, 0]
type input "fast"
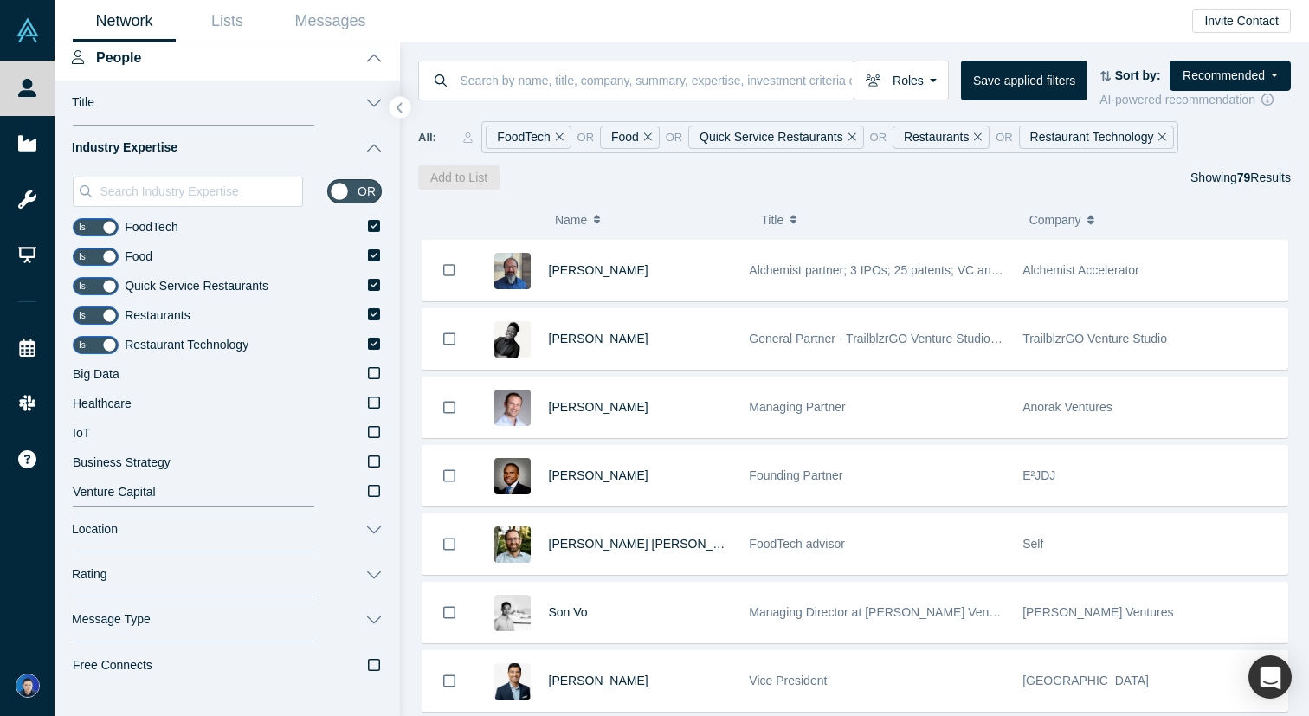
scroll to position [150, 0]
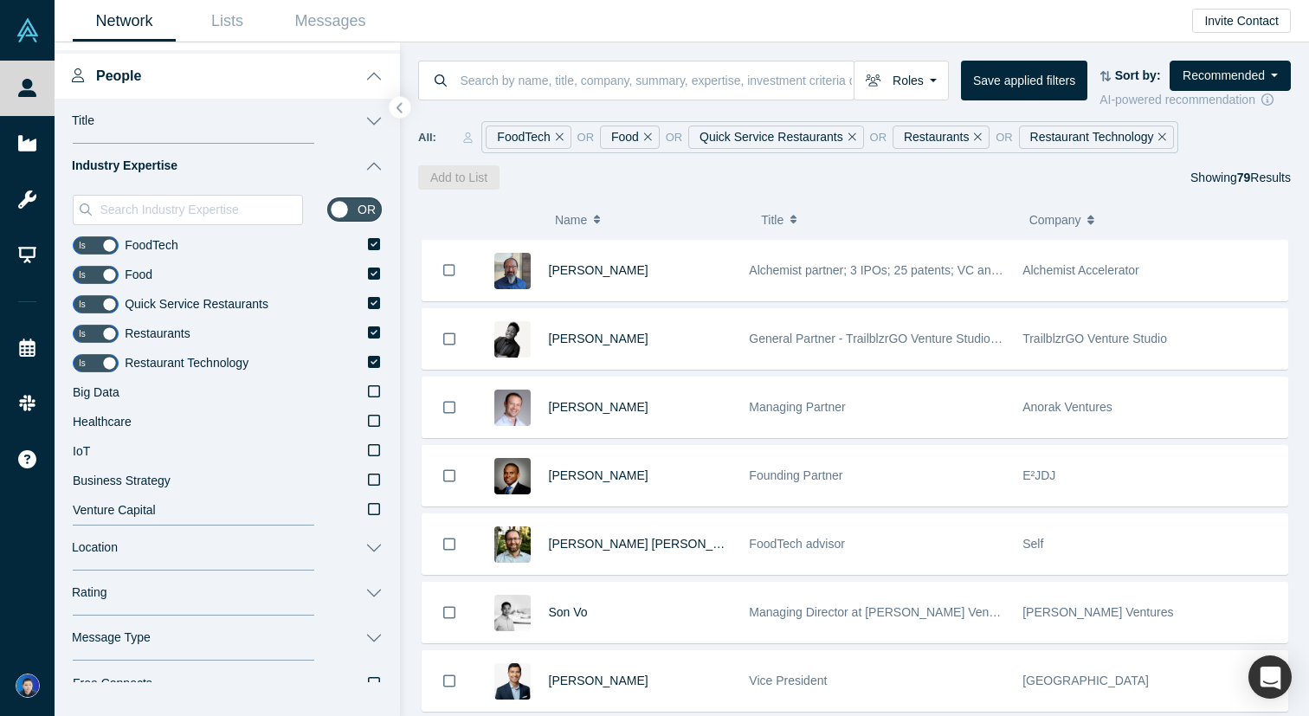
click at [363, 163] on button "Industry Expertise" at bounding box center [228, 166] width 346 height 45
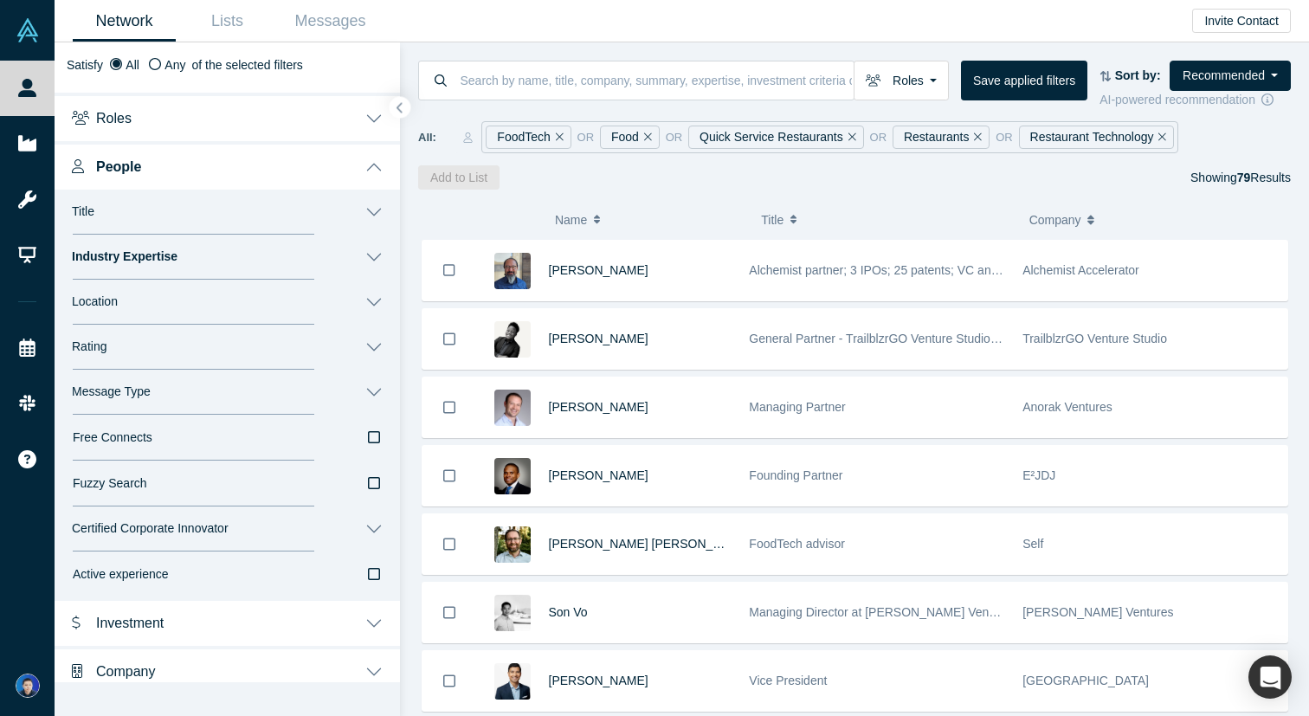
scroll to position [70, 0]
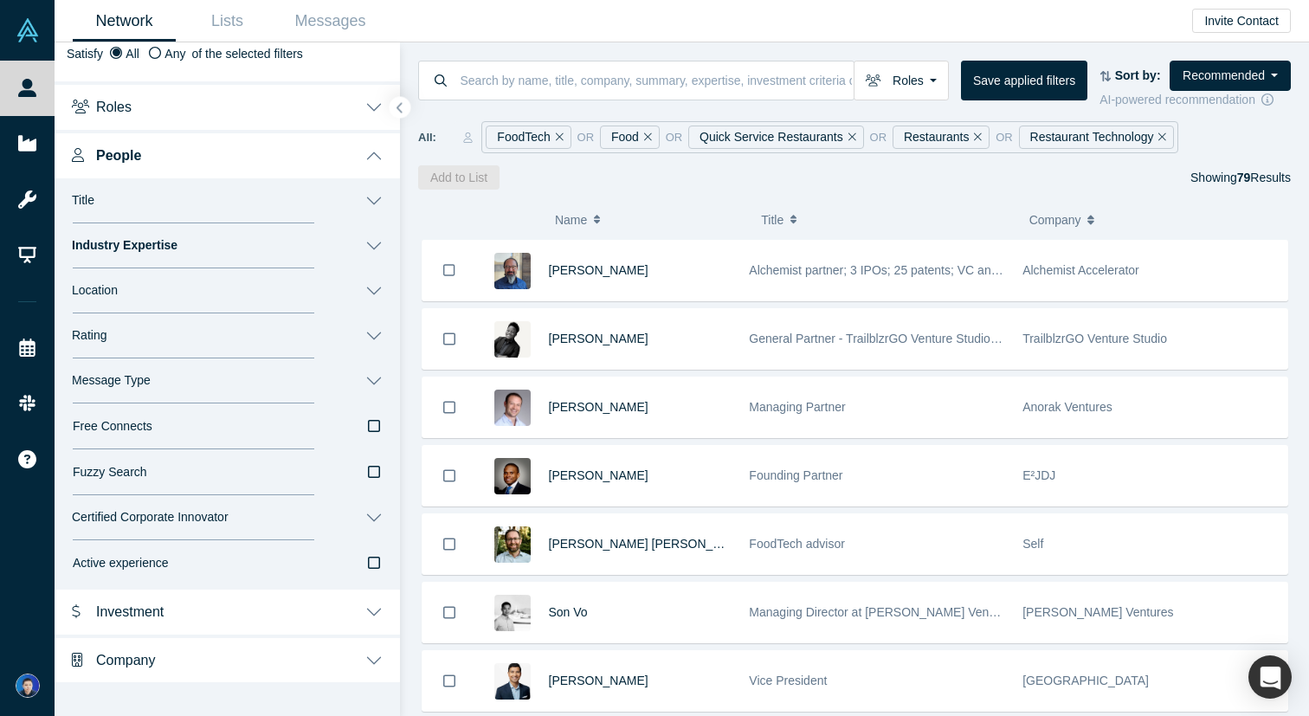
click at [278, 57] on div "Satisfy All Any of the selected filters" at bounding box center [227, 54] width 321 height 18
click at [151, 52] on icon at bounding box center [155, 53] width 12 height 12
click at [0, 0] on input "Any" at bounding box center [0, 0] width 0 height 0
click at [251, 600] on button "Investment" at bounding box center [228, 610] width 346 height 48
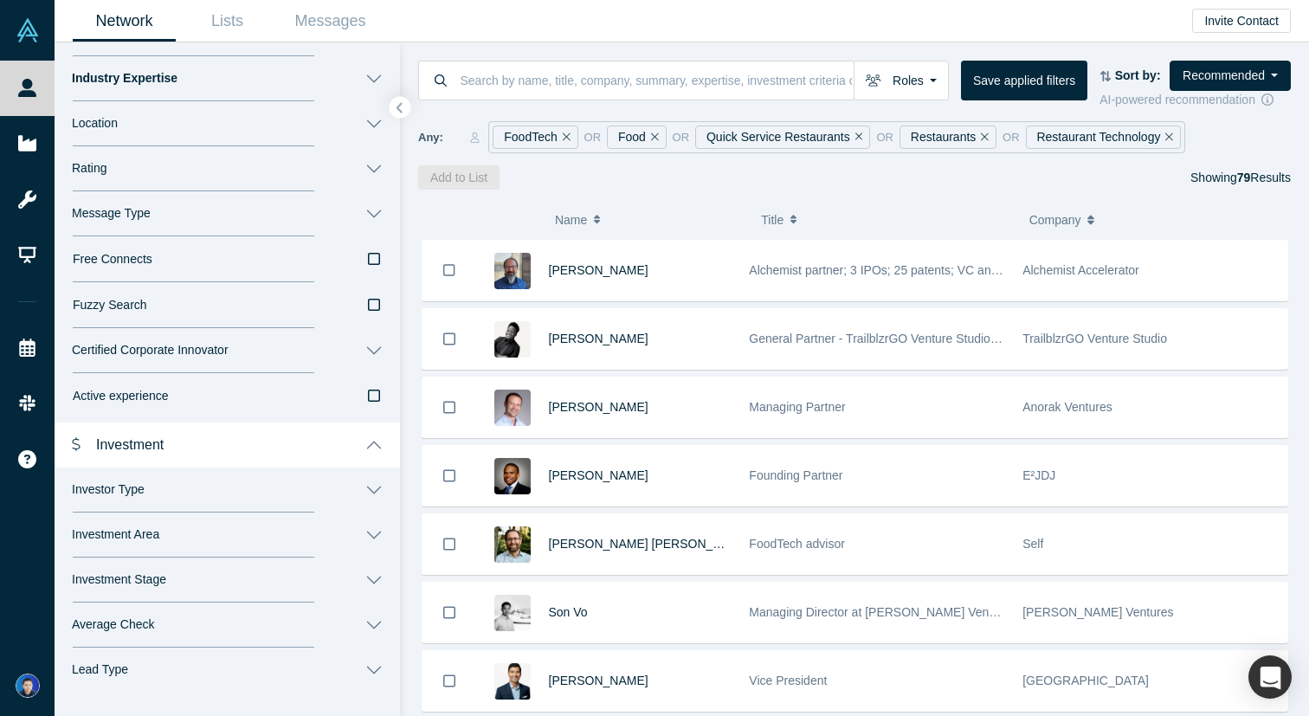
scroll to position [386, 0]
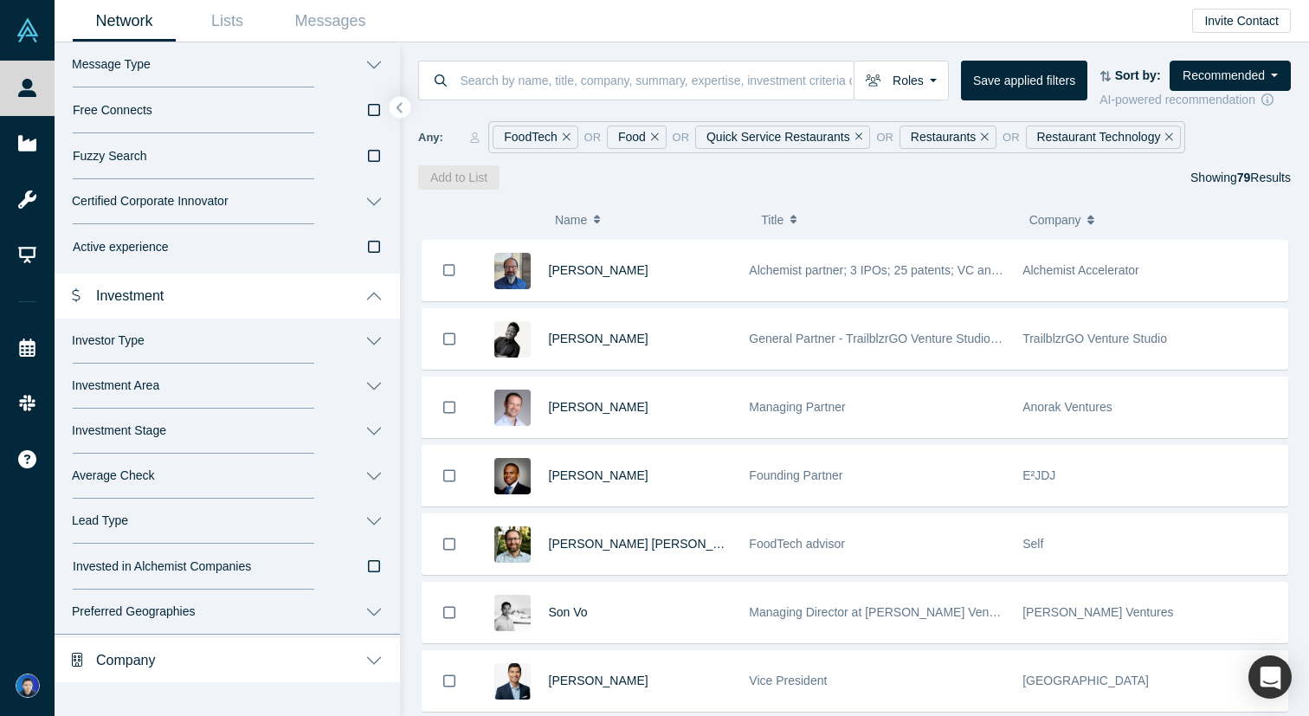
click at [217, 669] on button "Company" at bounding box center [228, 659] width 346 height 48
click at [369, 294] on button "Investment" at bounding box center [228, 294] width 346 height 48
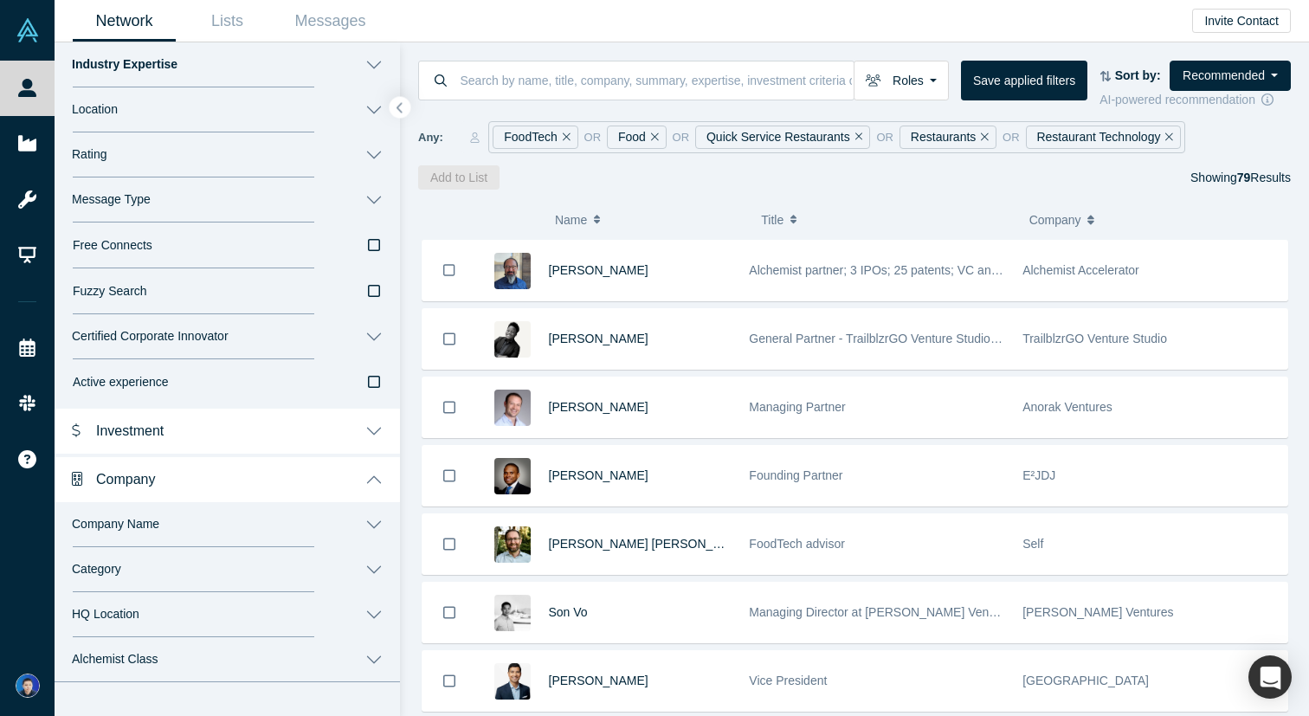
scroll to position [250, 0]
click at [193, 579] on button "Category" at bounding box center [228, 570] width 346 height 45
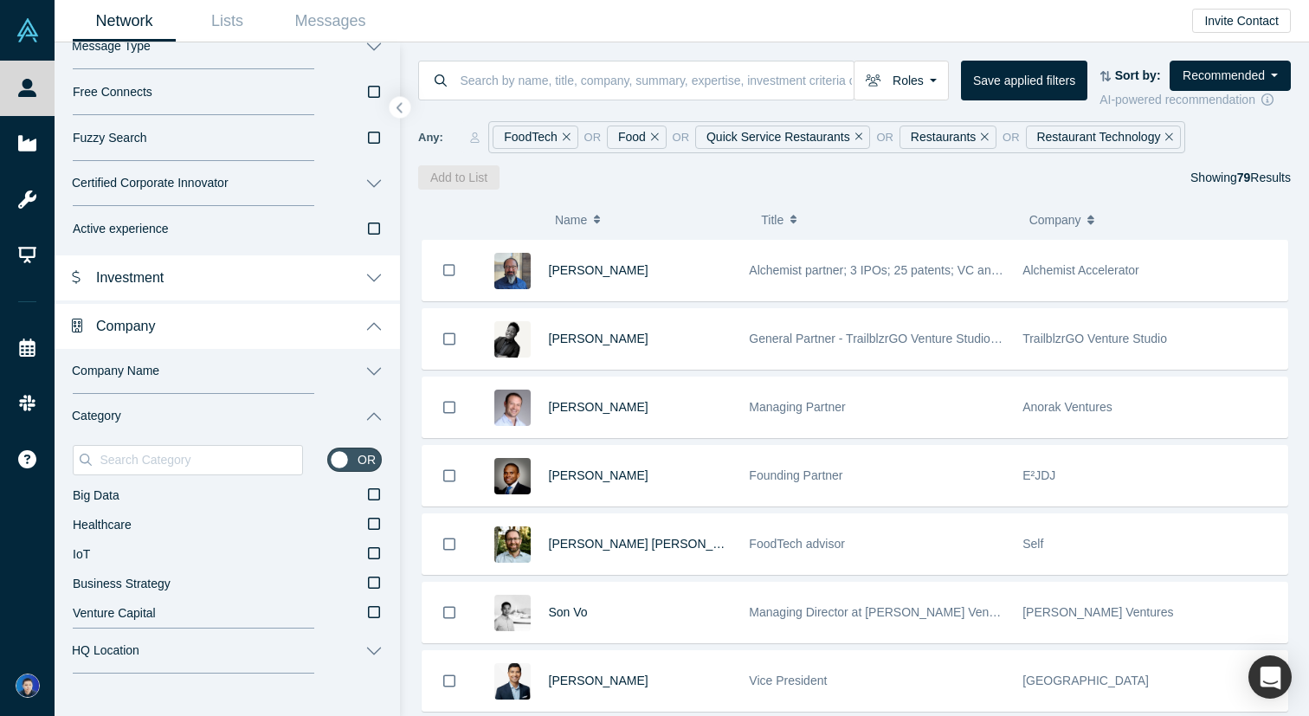
scroll to position [440, 0]
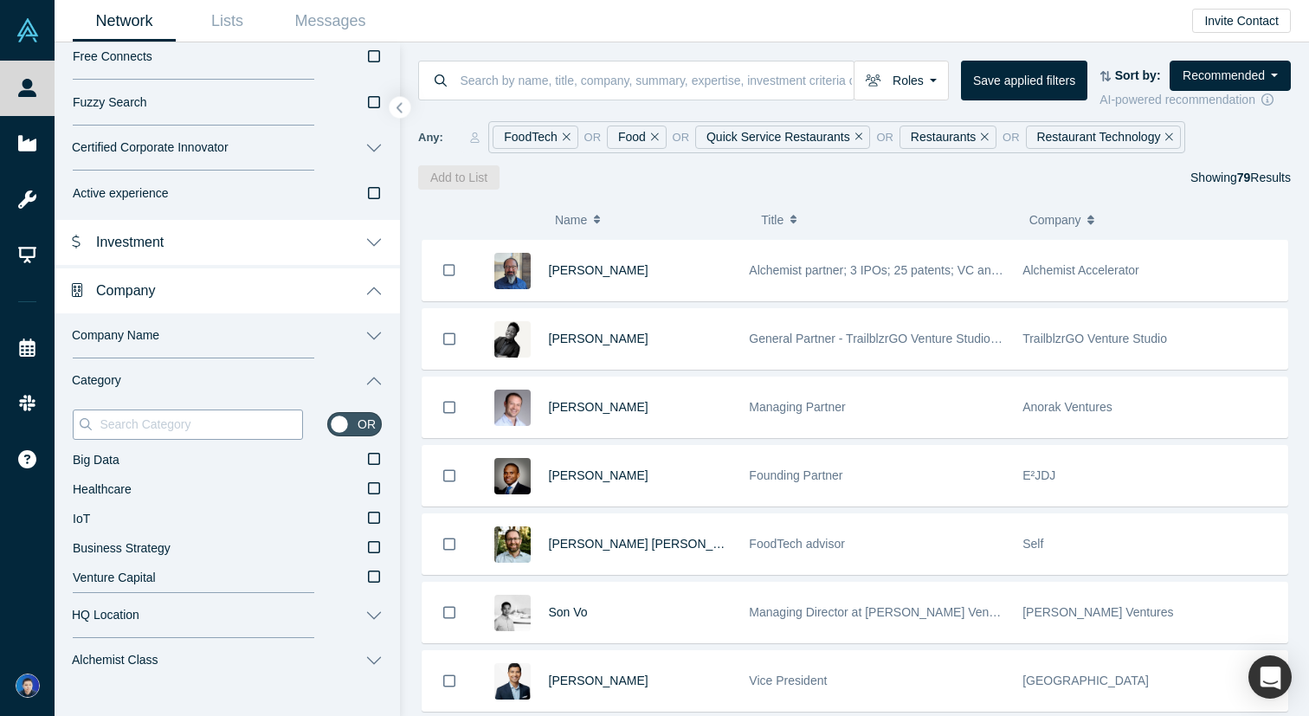
click at [204, 432] on input at bounding box center [200, 424] width 204 height 23
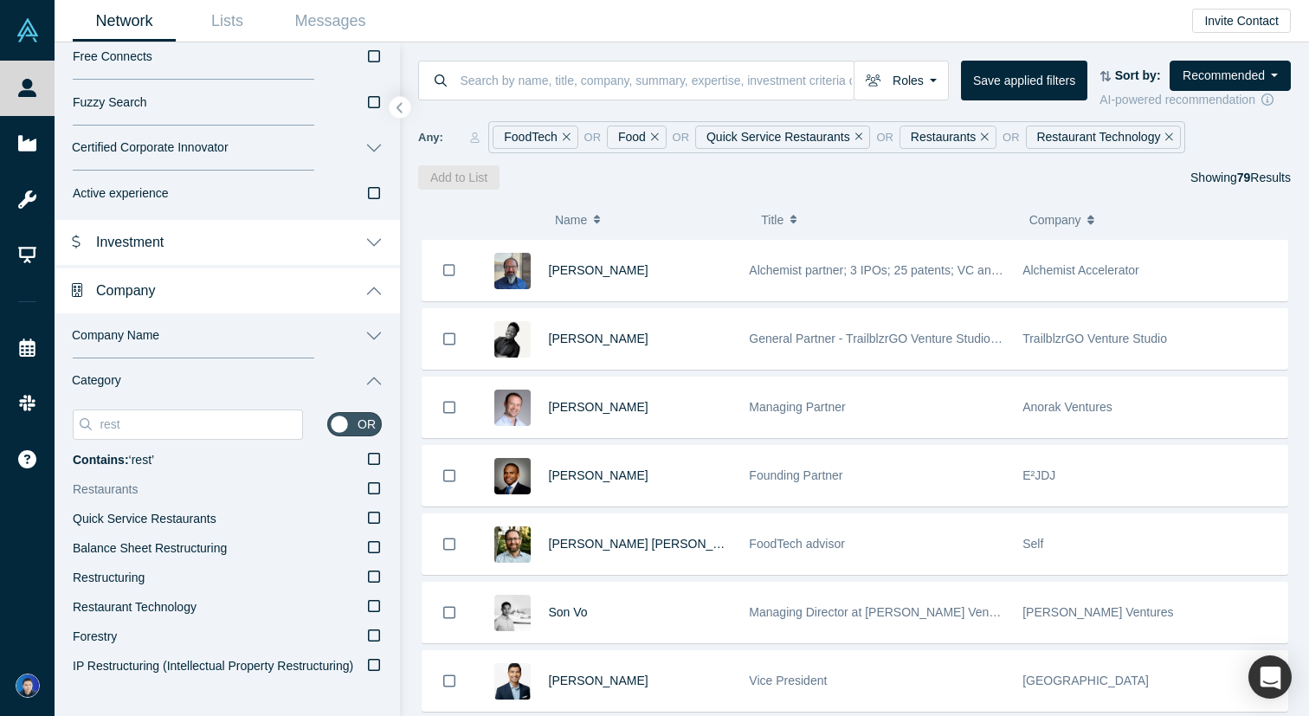
click at [217, 494] on label "Restaurants" at bounding box center [227, 489] width 309 height 29
click at [0, 0] on input "Restaurants" at bounding box center [0, 0] width 0 height 0
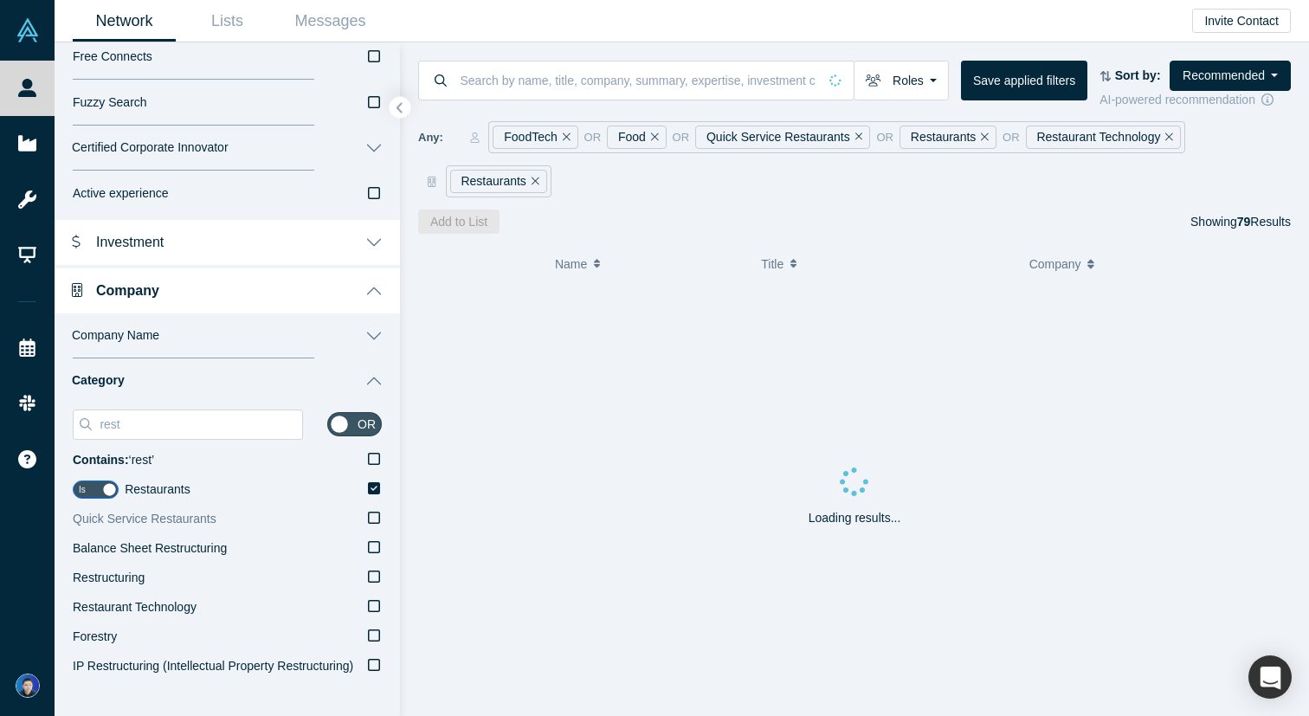
click at [216, 518] on span "Quick Service Restaurants" at bounding box center [145, 519] width 144 height 14
click at [0, 0] on input "Quick Service Restaurants" at bounding box center [0, 0] width 0 height 0
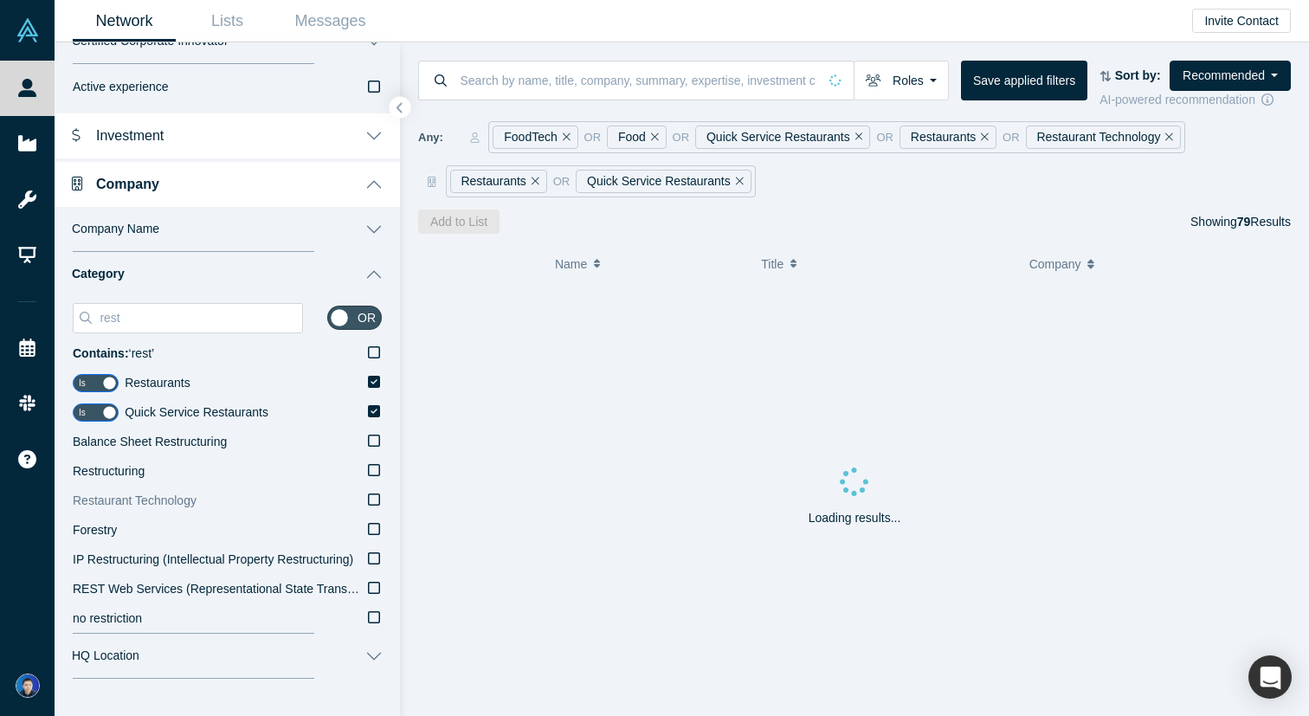
scroll to position [550, 0]
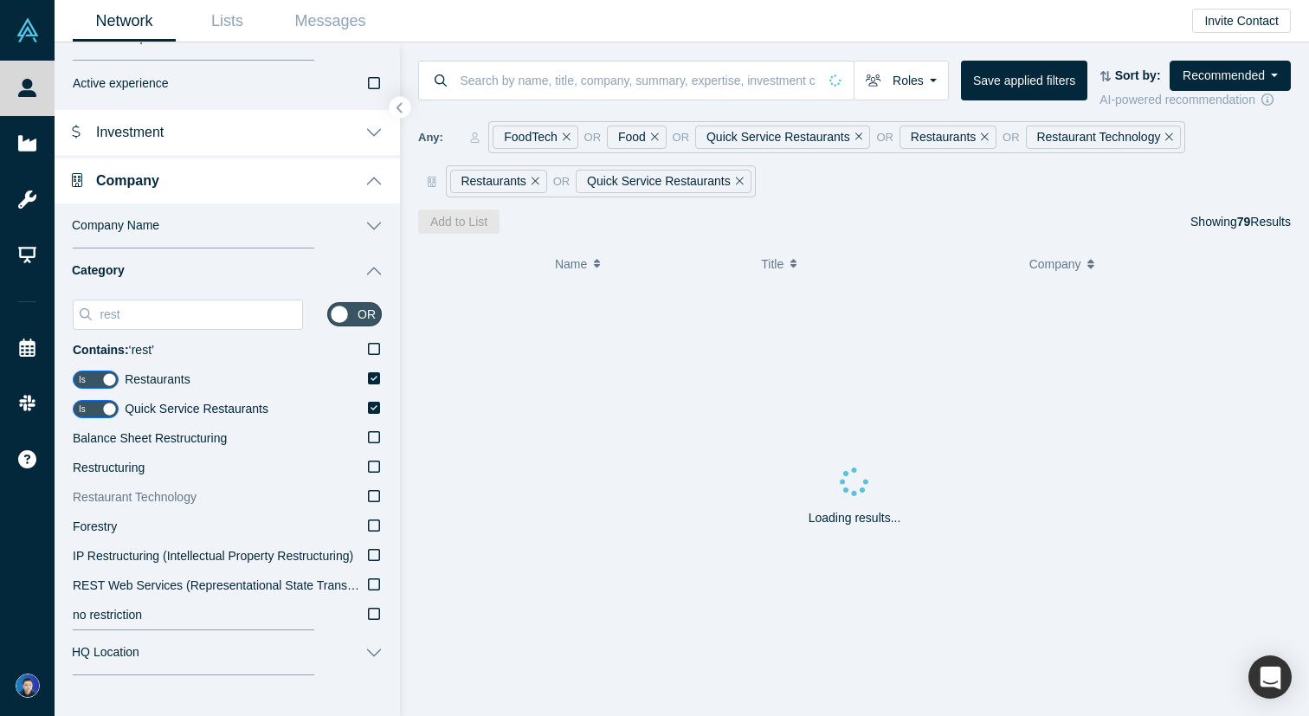
click at [202, 501] on label "Restaurant Technology" at bounding box center [227, 497] width 309 height 29
click at [0, 0] on input "Restaurant Technology" at bounding box center [0, 0] width 0 height 0
click at [227, 320] on input "rest" at bounding box center [200, 314] width 204 height 23
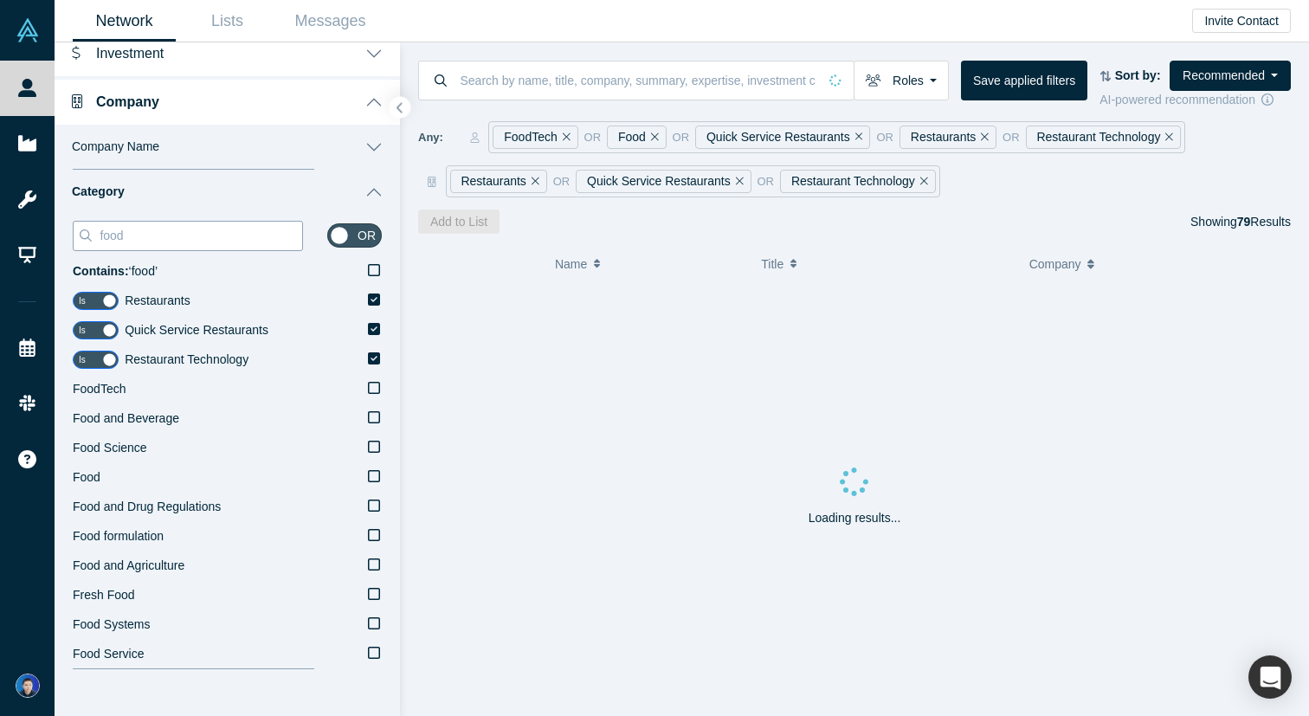
scroll to position [675, 0]
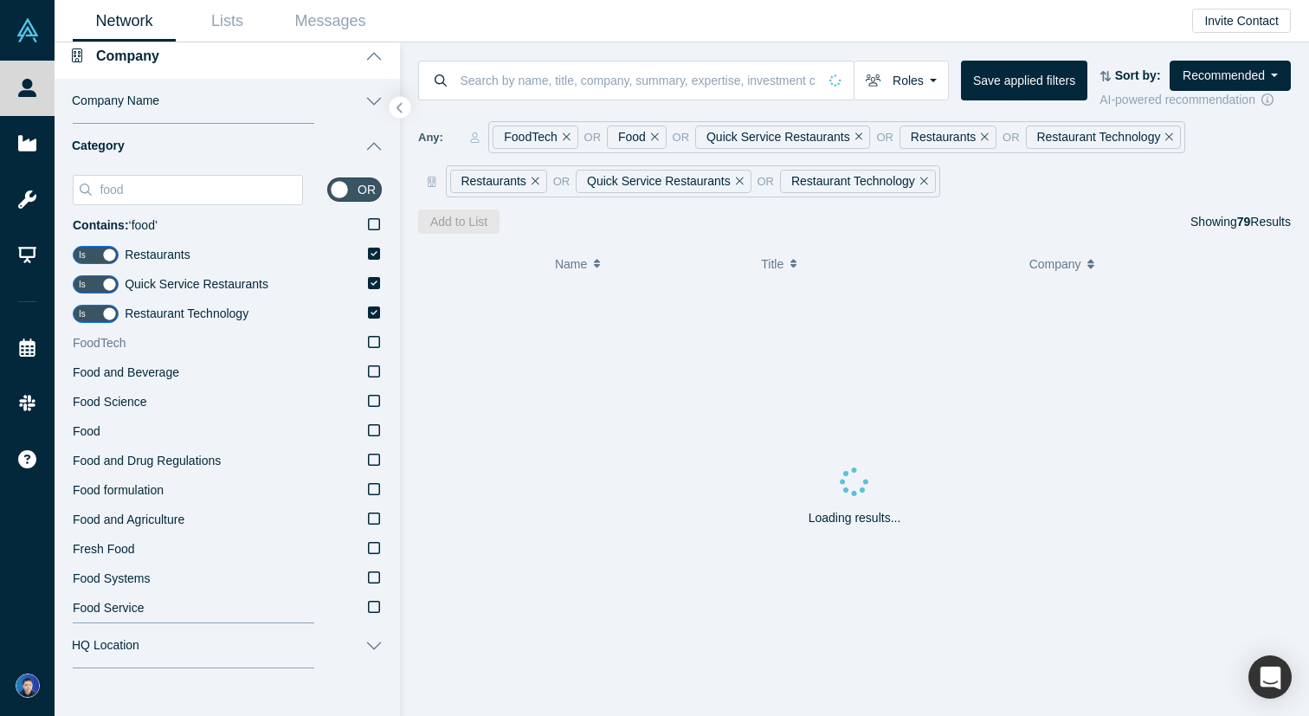
type input "food"
click at [299, 333] on label "FoodTech" at bounding box center [227, 343] width 309 height 29
click at [0, 0] on input "FoodTech" at bounding box center [0, 0] width 0 height 0
click at [285, 365] on label "Food and Beverage" at bounding box center [227, 373] width 309 height 29
click at [0, 0] on input "Food and Beverage" at bounding box center [0, 0] width 0 height 0
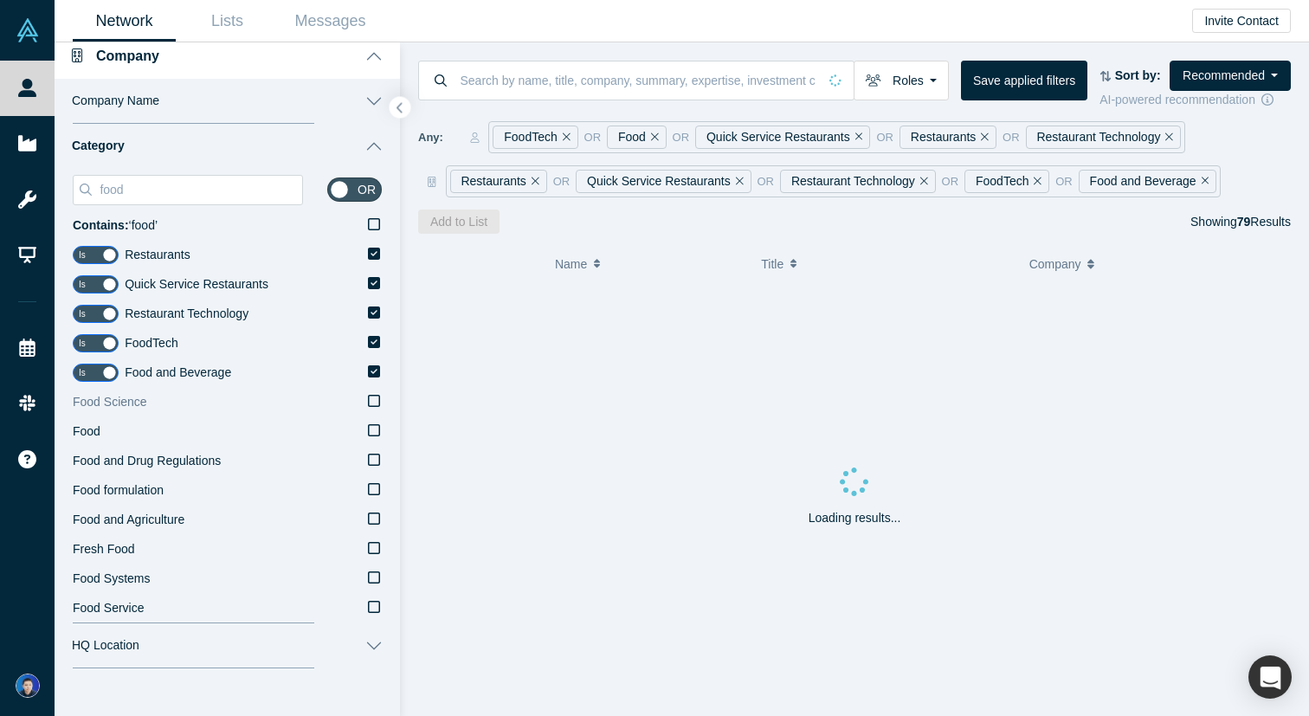
click at [248, 393] on label "Food Science" at bounding box center [227, 402] width 309 height 29
click at [0, 0] on input "Food Science" at bounding box center [0, 0] width 0 height 0
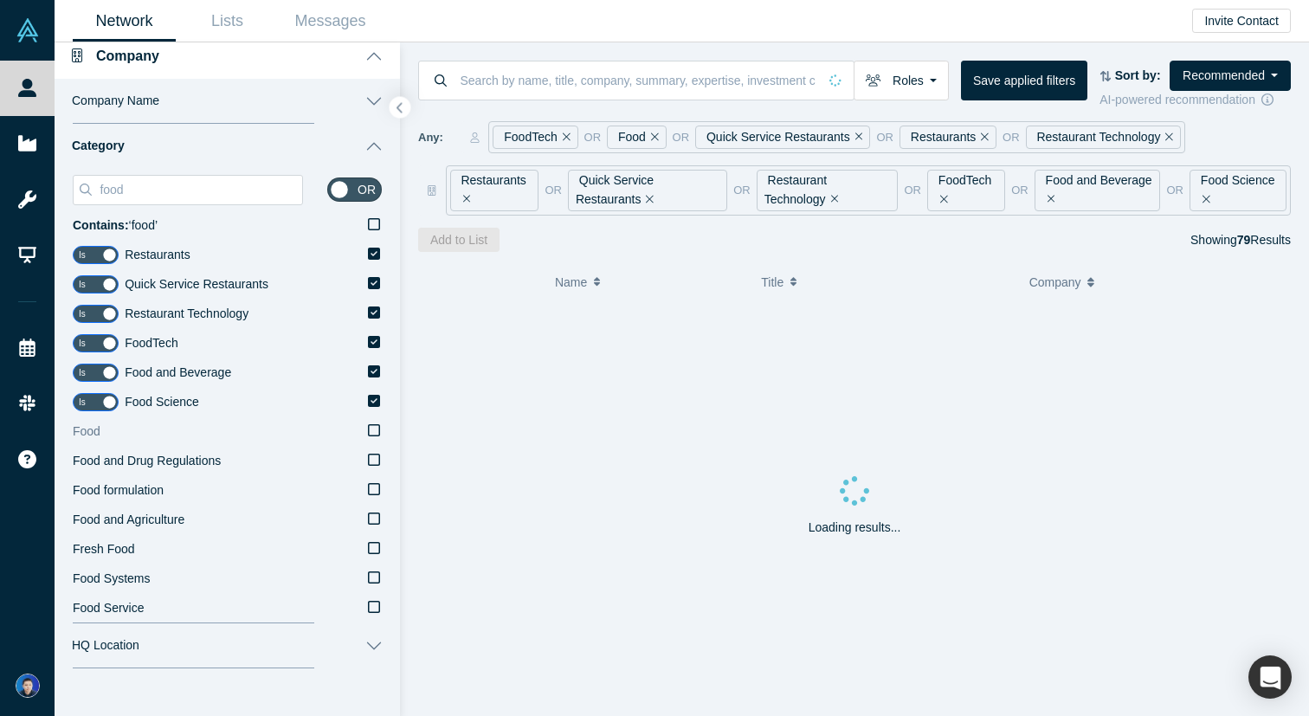
click at [223, 426] on label "Food" at bounding box center [227, 431] width 309 height 29
click at [0, 0] on input "Food" at bounding box center [0, 0] width 0 height 0
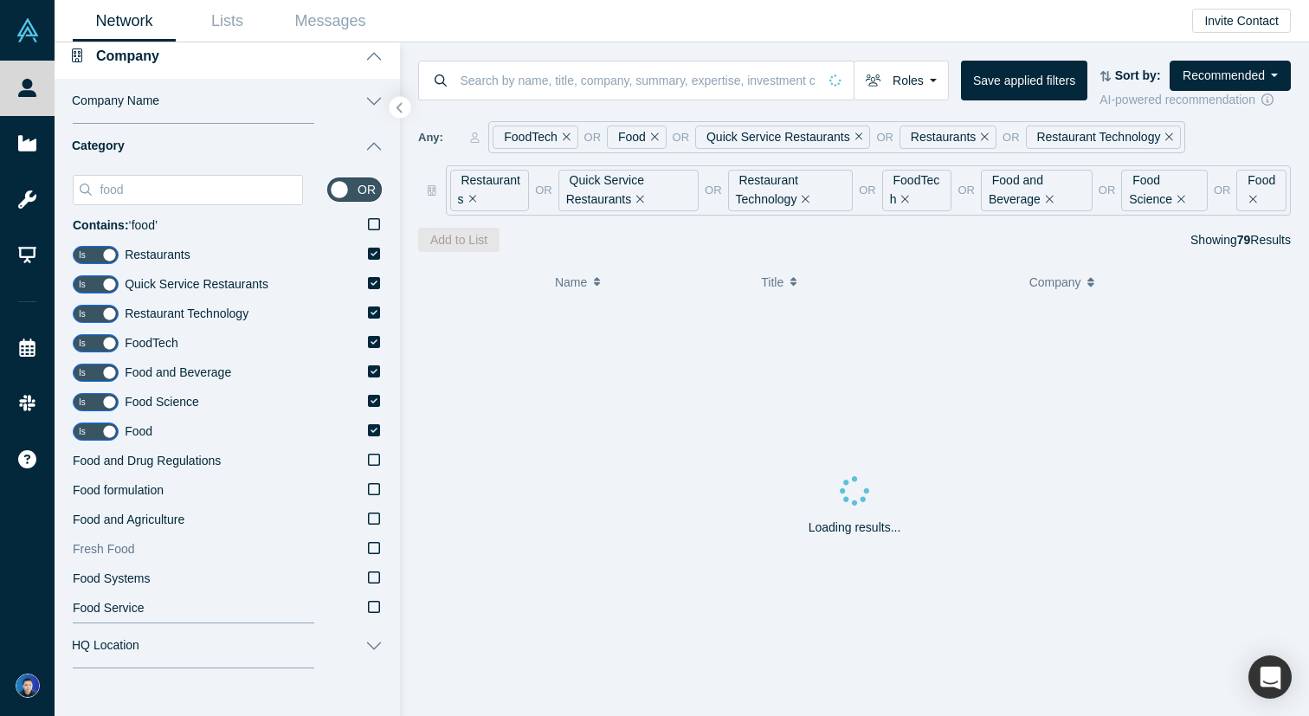
scroll to position [705, 0]
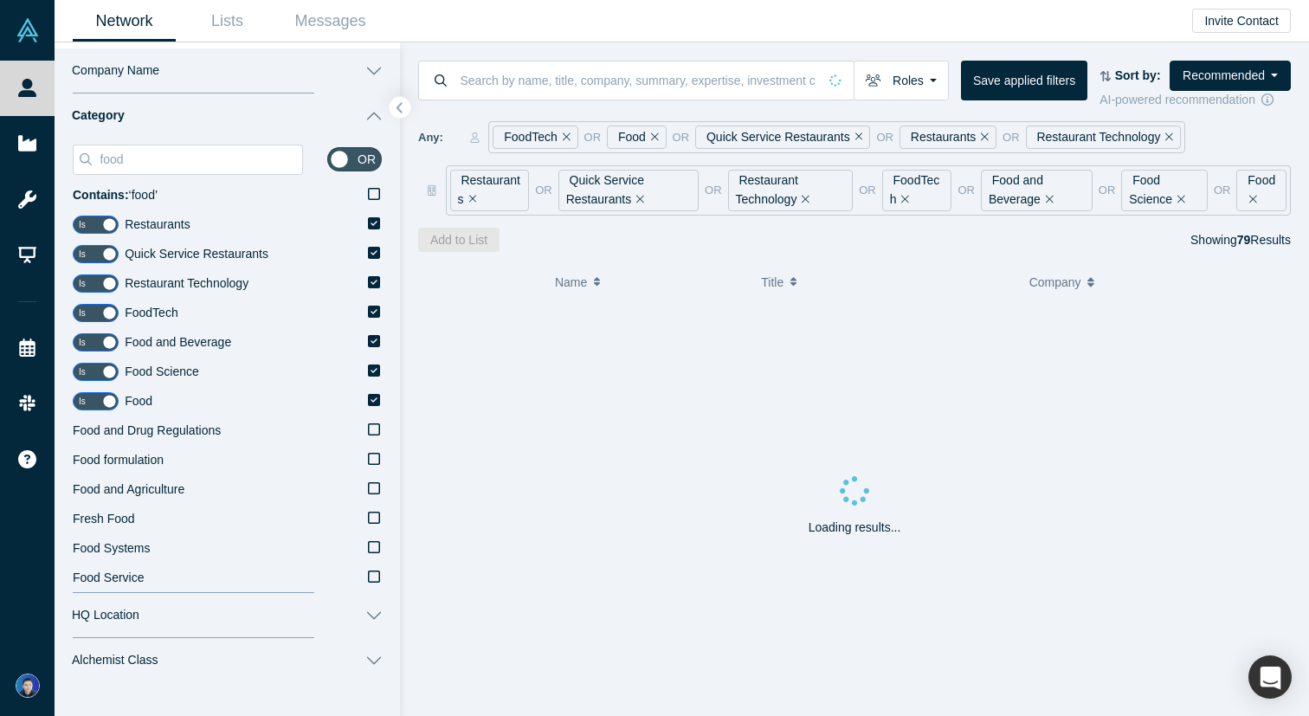
click at [373, 116] on button "Category" at bounding box center [228, 116] width 346 height 45
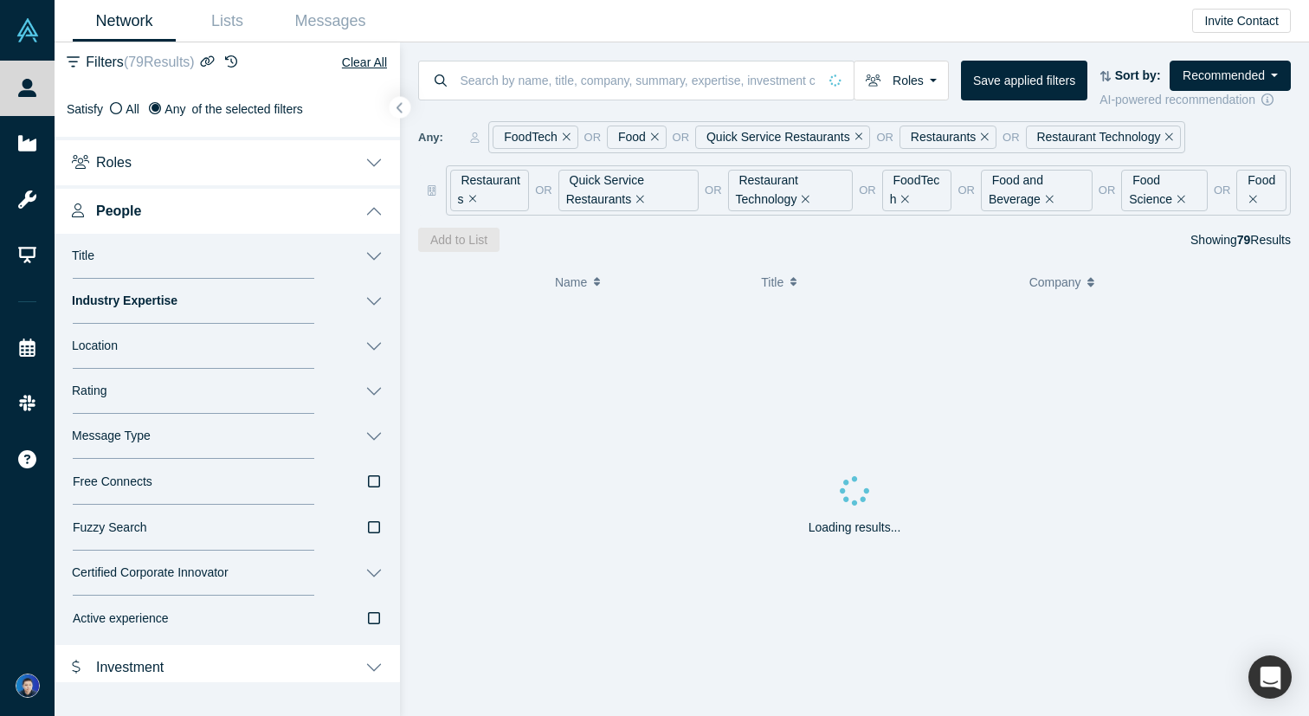
scroll to position [0, 0]
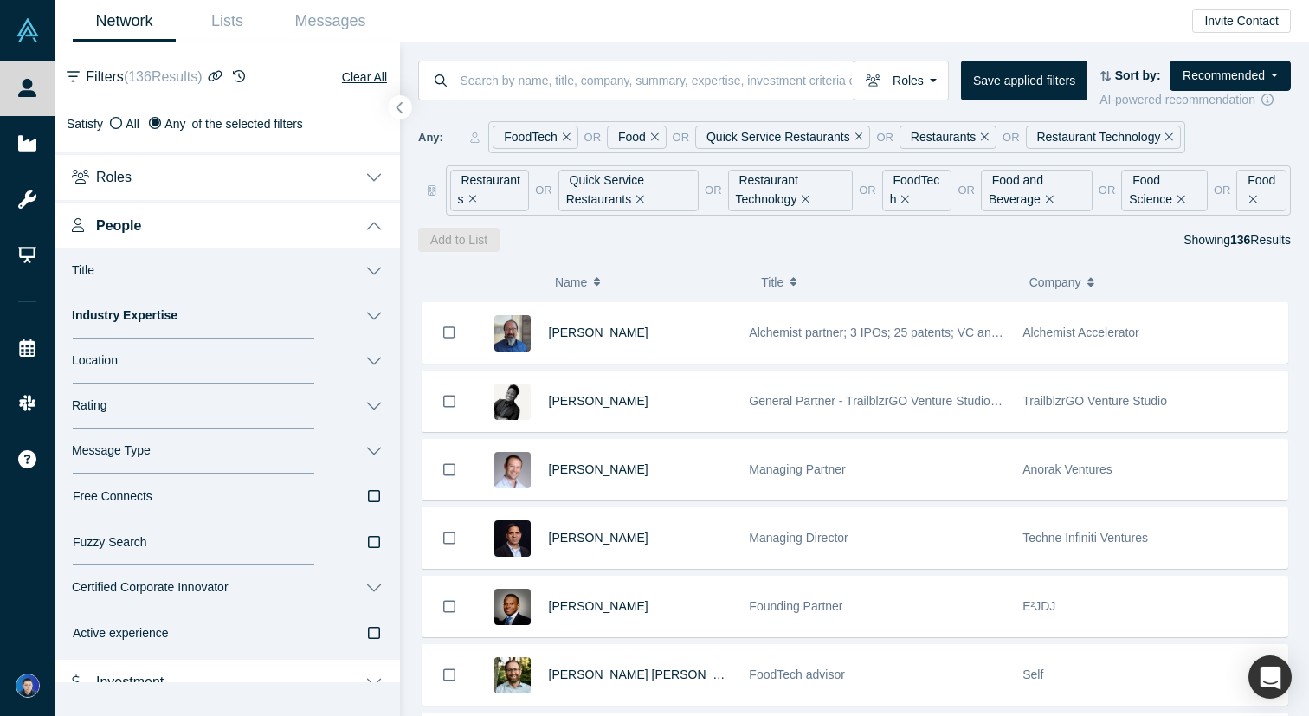
click at [392, 114] on button "button" at bounding box center [400, 107] width 23 height 23
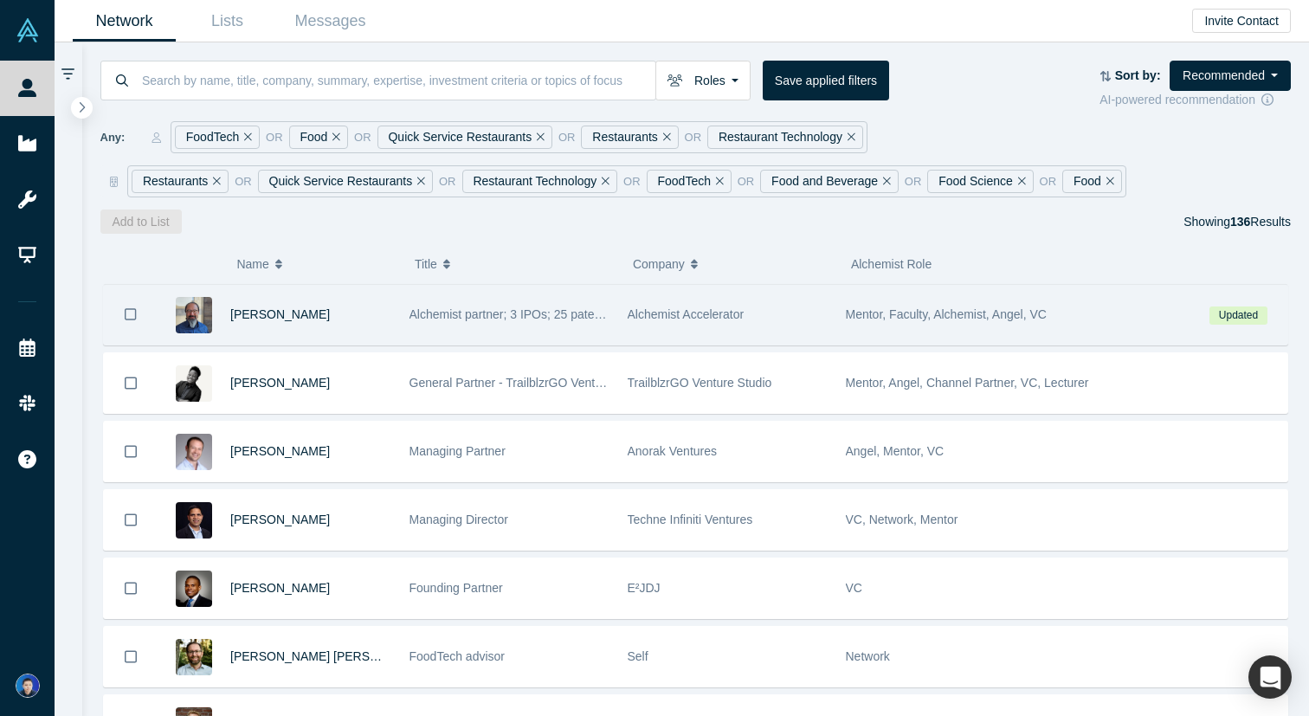
click at [133, 316] on icon "Bookmark" at bounding box center [131, 315] width 12 height 16
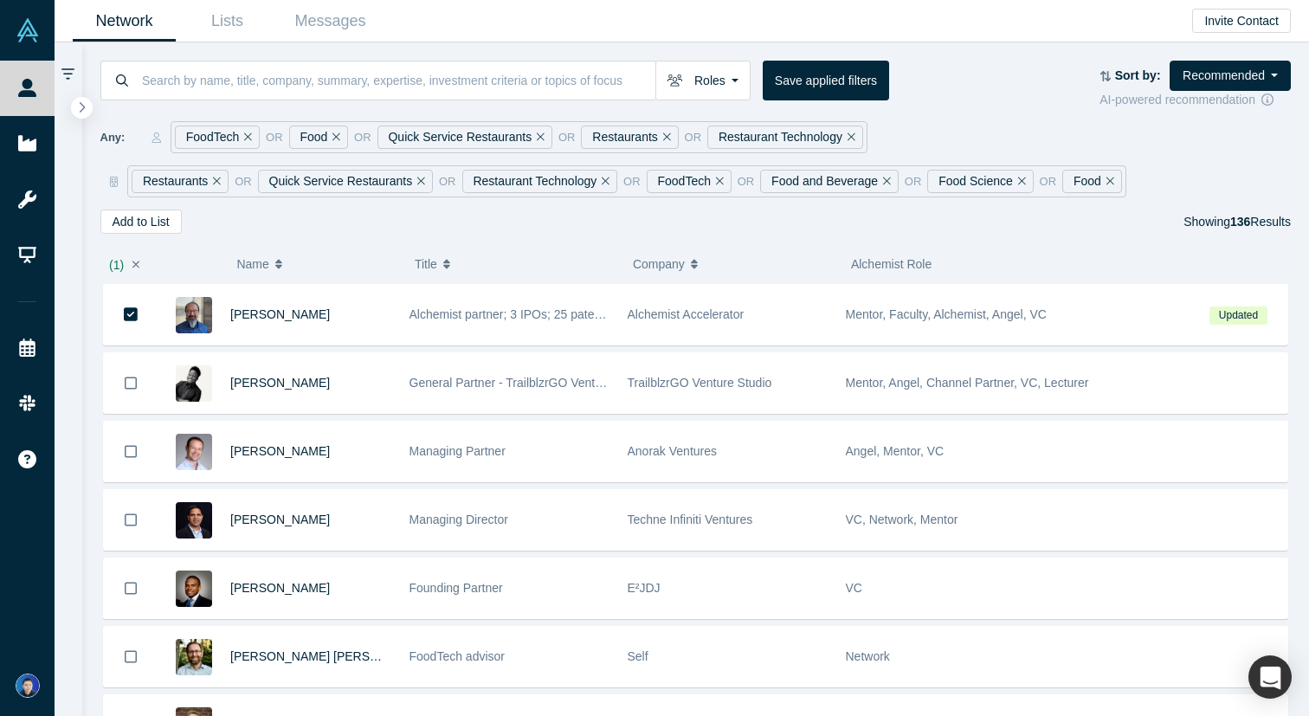
click at [245, 234] on div "( 1 ) Name Title Company Alchemist Role [PERSON_NAME] Alchemist partner; 3 IPOs…" at bounding box center [696, 475] width 1228 height 482
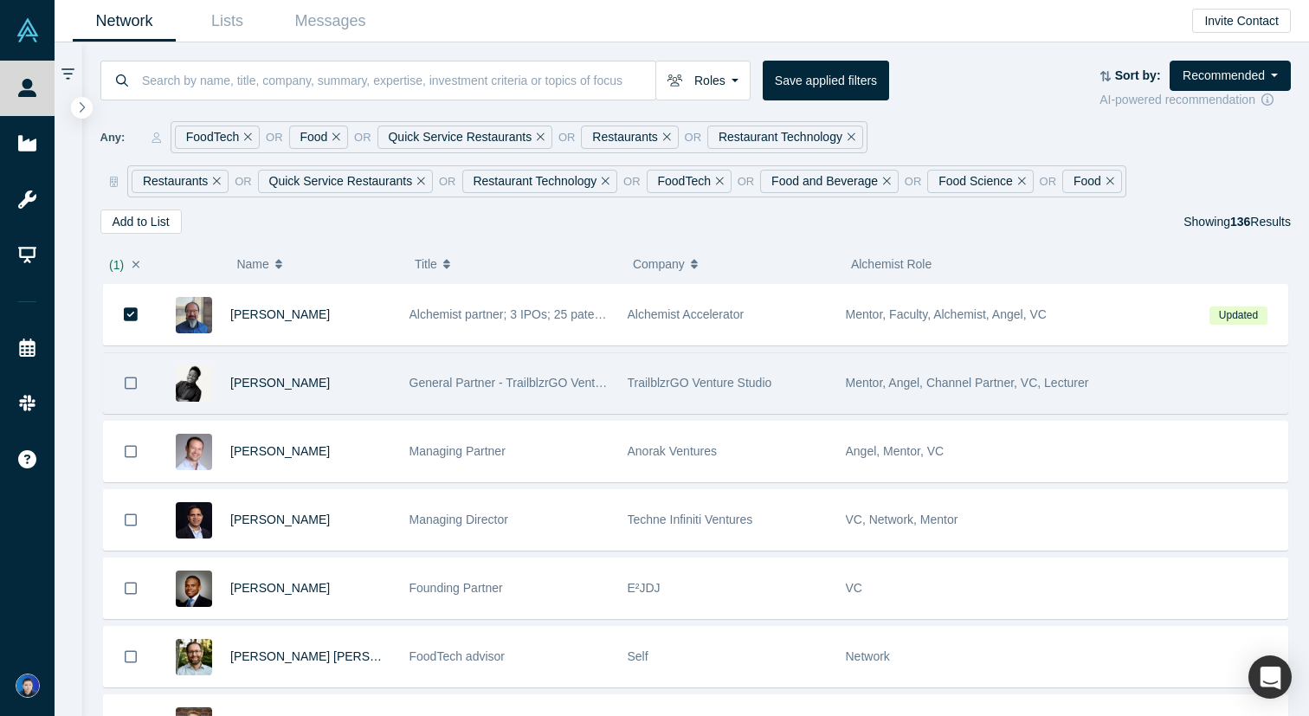
click at [130, 381] on icon "Bookmark" at bounding box center [131, 383] width 12 height 16
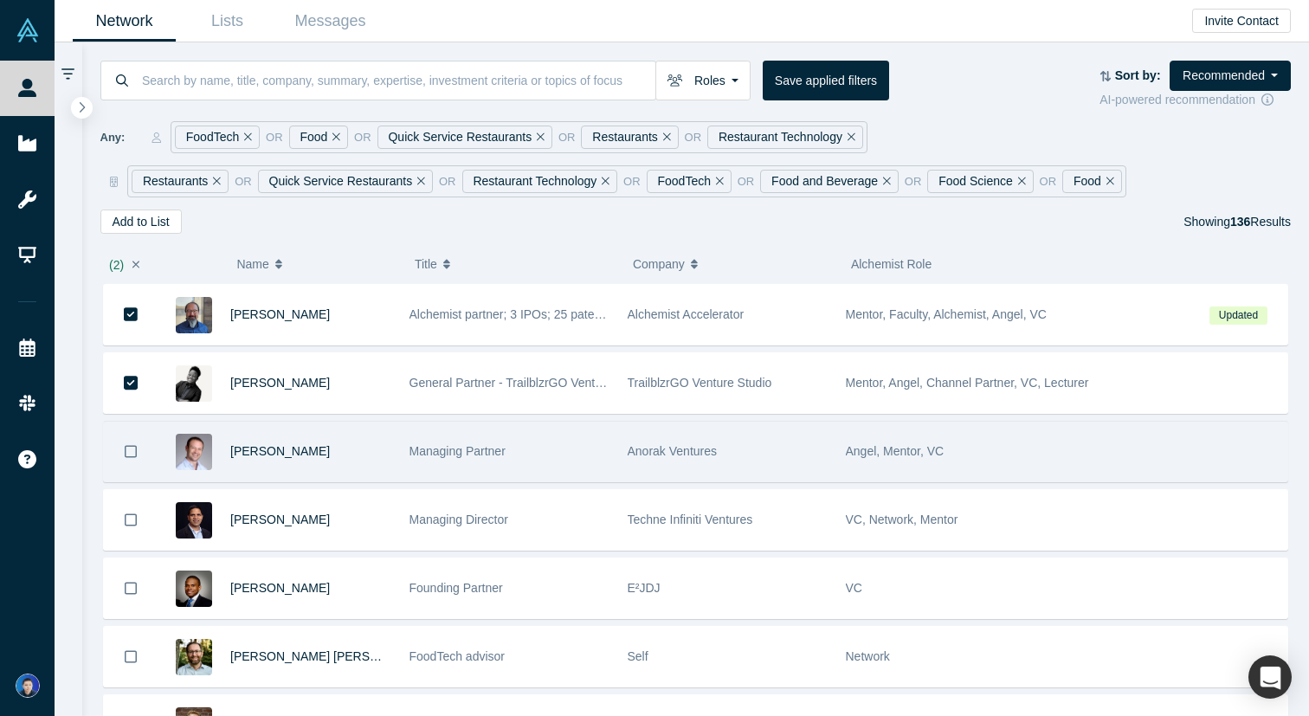
click at [156, 449] on button "Bookmark" at bounding box center [131, 452] width 54 height 60
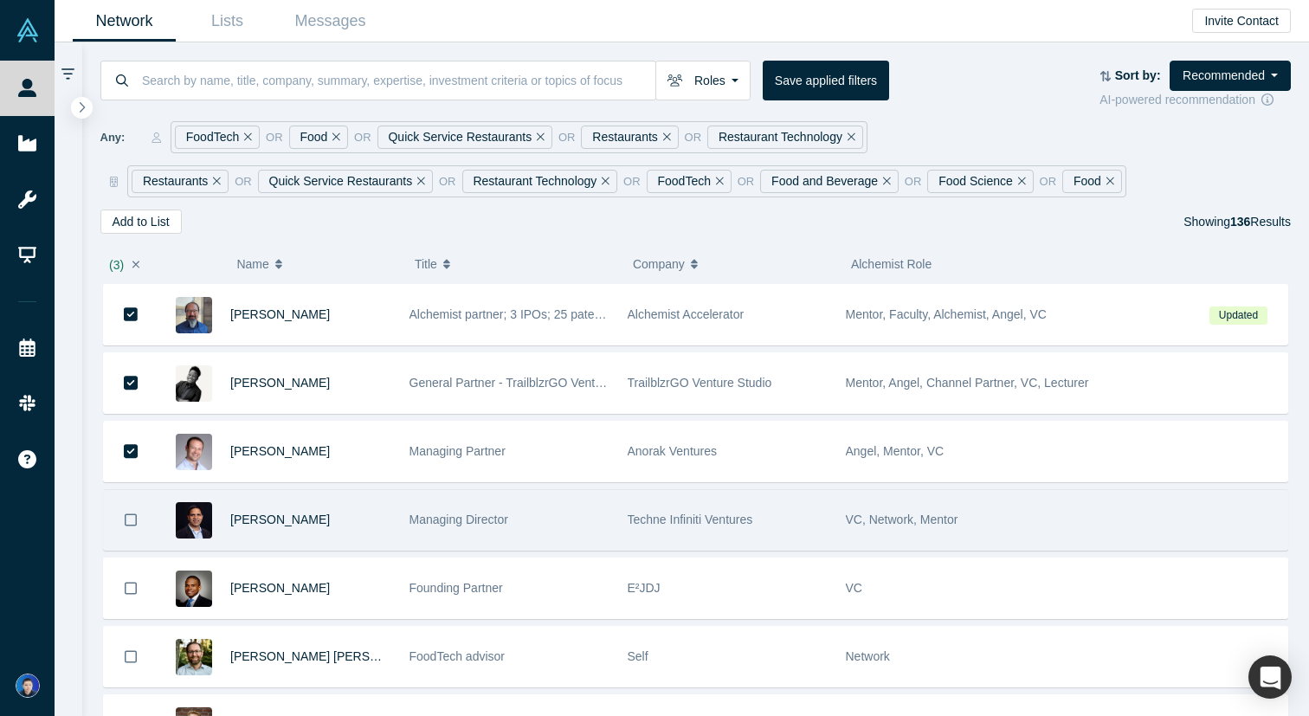
click at [156, 505] on button "Bookmark" at bounding box center [131, 520] width 54 height 60
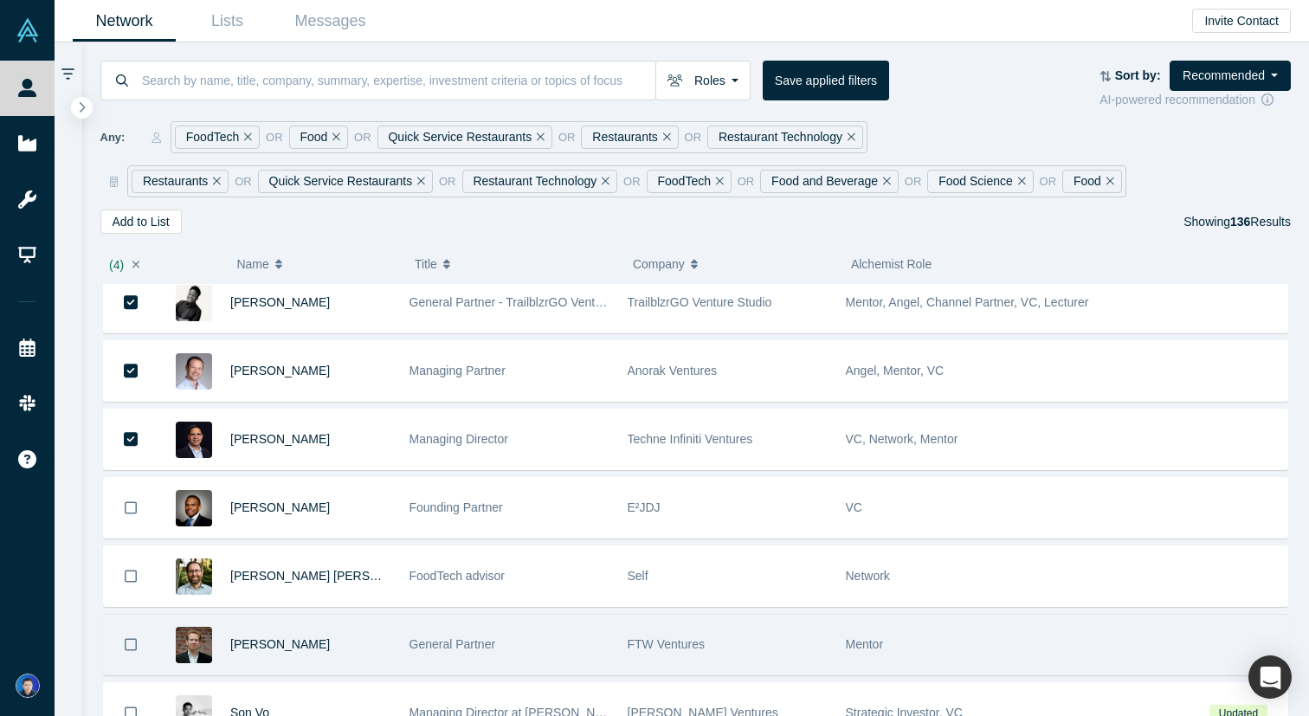
scroll to position [47, 0]
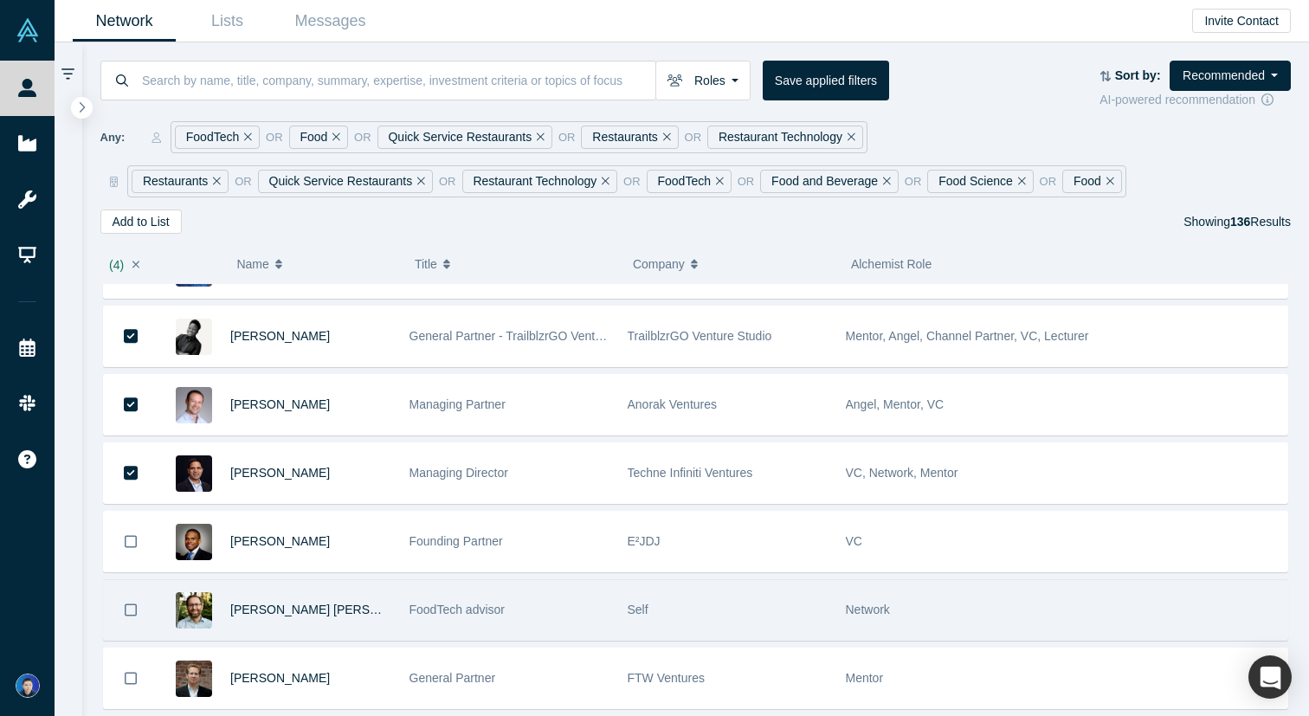
click at [382, 593] on div "[PERSON_NAME] [PERSON_NAME]" at bounding box center [310, 610] width 161 height 60
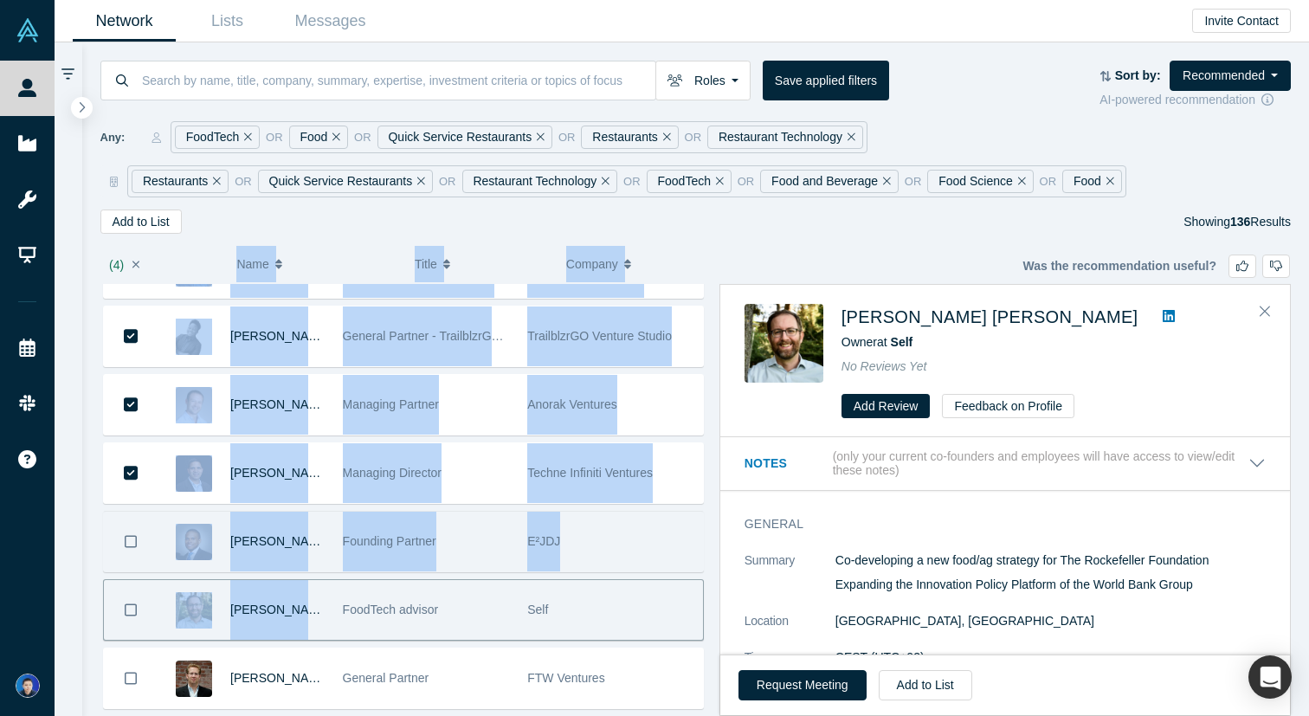
click at [348, 565] on div "Founding Partner" at bounding box center [426, 542] width 167 height 60
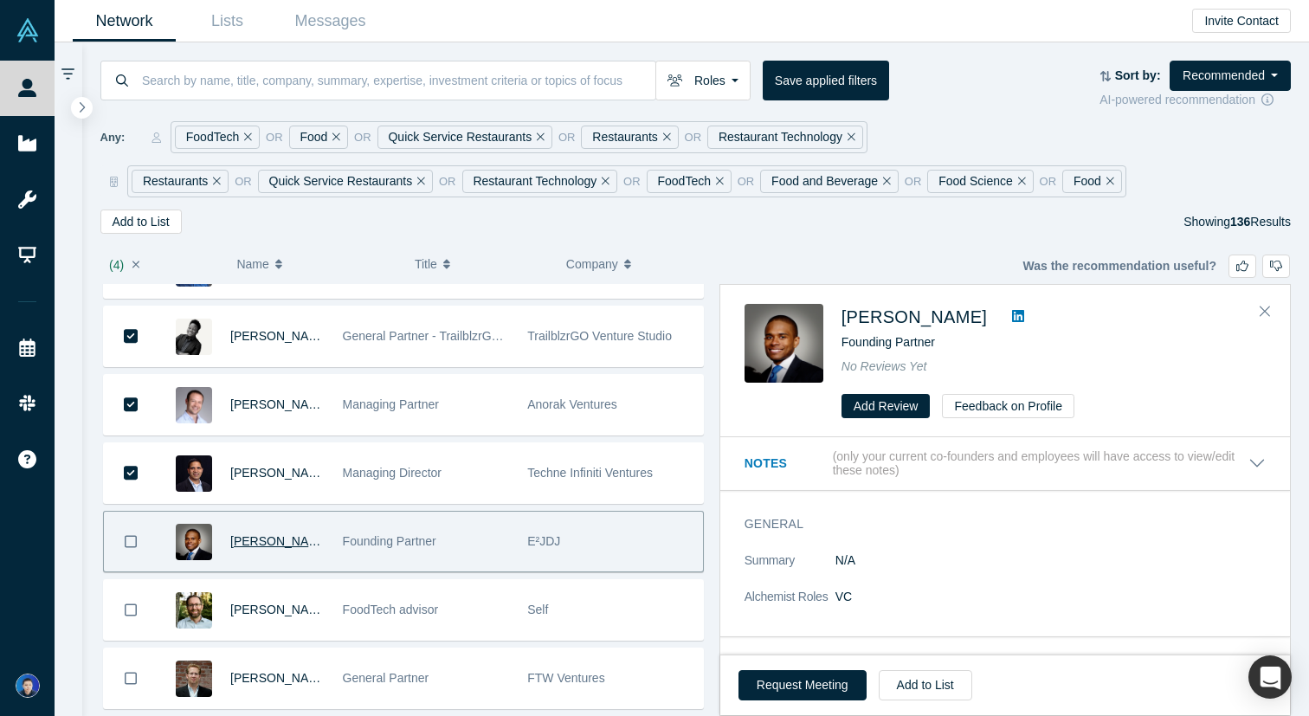
click at [293, 544] on span "[PERSON_NAME]" at bounding box center [280, 541] width 100 height 14
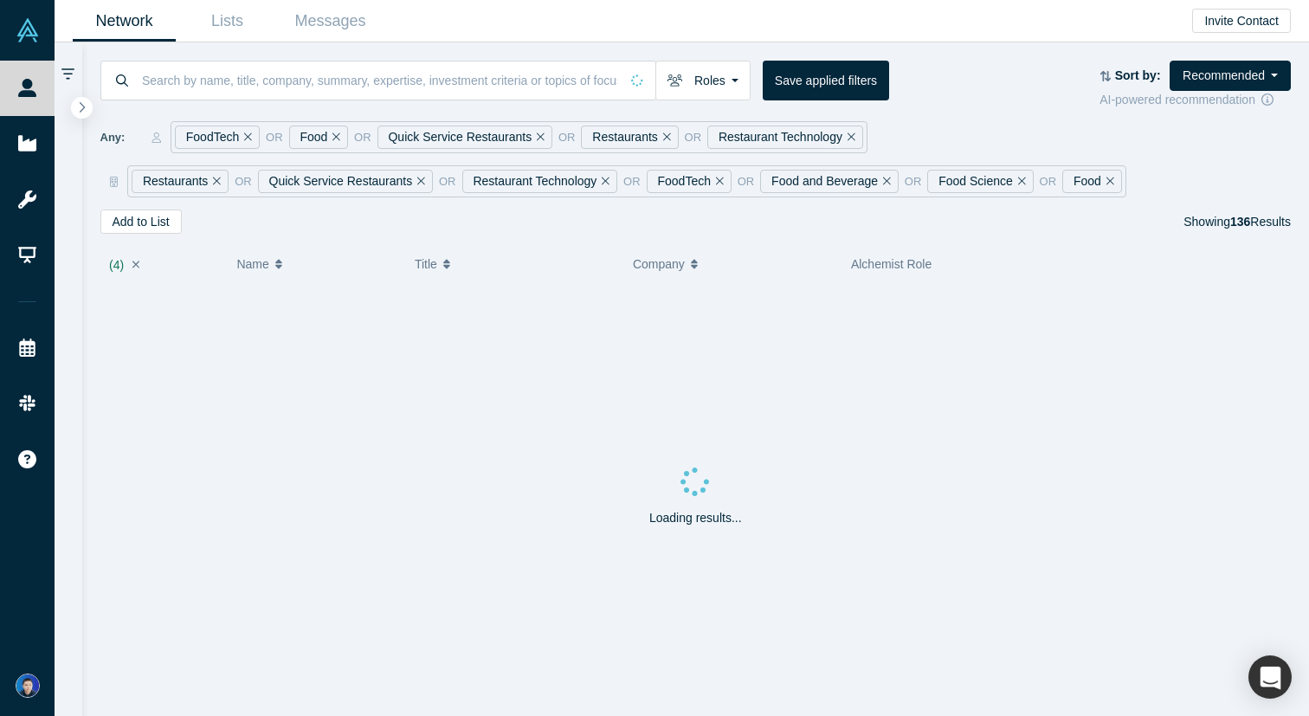
click at [133, 264] on icon "button" at bounding box center [137, 265] width 8 height 12
